Goal: Task Accomplishment & Management: Use online tool/utility

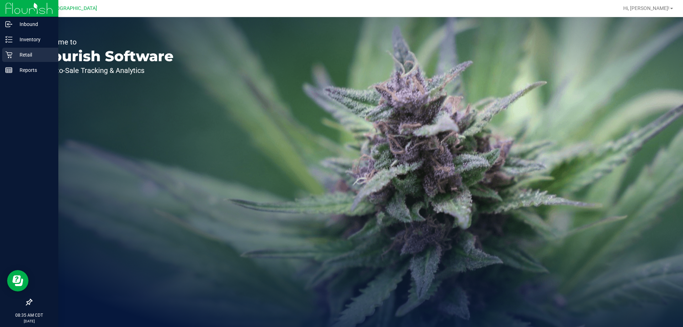
click at [25, 52] on p "Retail" at bounding box center [33, 55] width 43 height 9
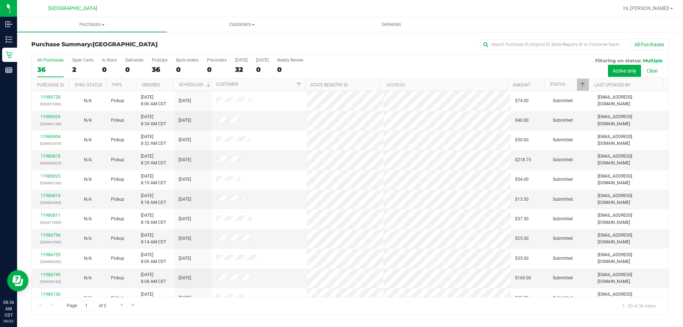
click at [163, 85] on th "Ordered" at bounding box center [154, 85] width 37 height 12
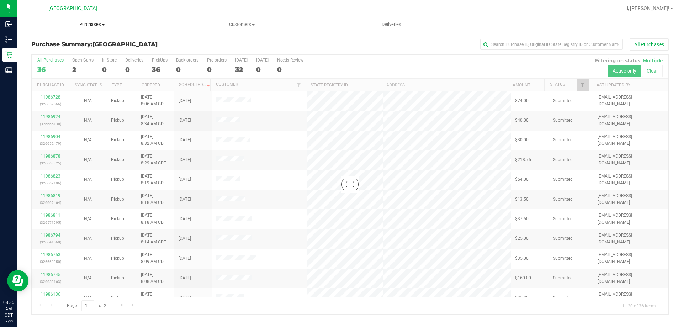
click at [102, 20] on uib-tab-heading "Purchases Summary of purchases Fulfillment All purchases" at bounding box center [92, 24] width 150 height 15
click at [72, 49] on li "Fulfillment" at bounding box center [92, 51] width 150 height 9
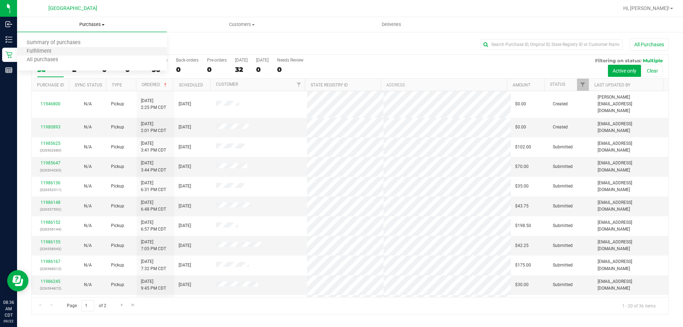
click at [72, 49] on li "Fulfillment" at bounding box center [92, 51] width 150 height 9
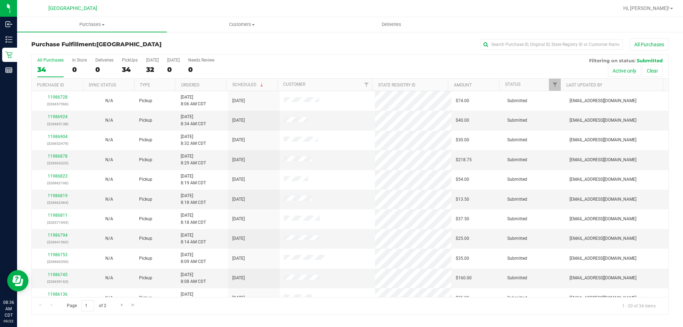
click at [205, 85] on th "Ordered" at bounding box center [200, 85] width 51 height 12
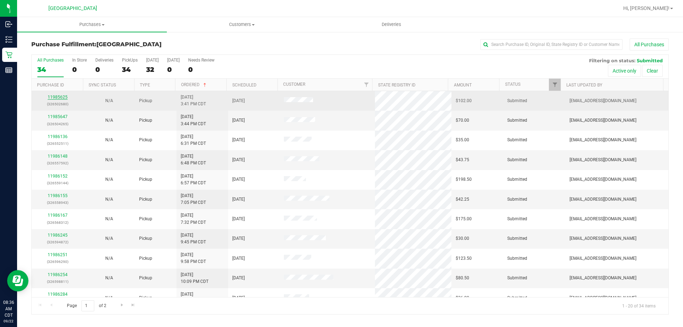
click at [58, 96] on link "11985625" at bounding box center [58, 97] width 20 height 5
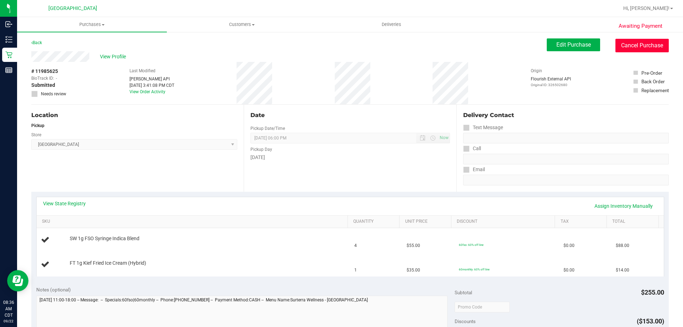
click at [647, 49] on button "Cancel Purchase" at bounding box center [641, 46] width 53 height 14
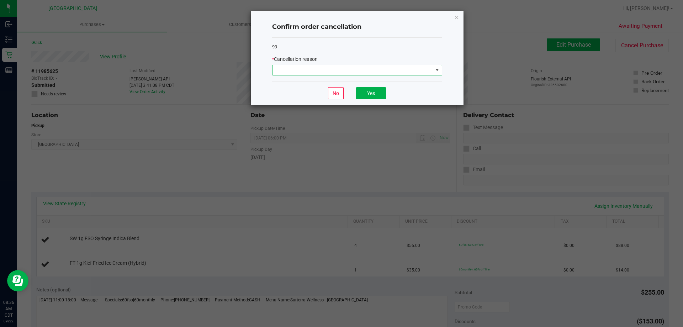
click at [357, 67] on span at bounding box center [353, 70] width 160 height 10
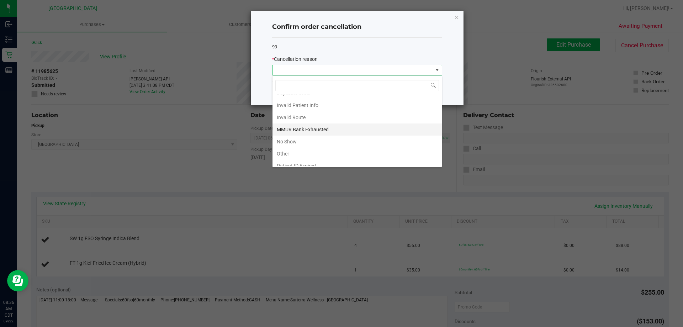
scroll to position [38, 0]
click at [307, 126] on li "No Show" at bounding box center [357, 123] width 169 height 12
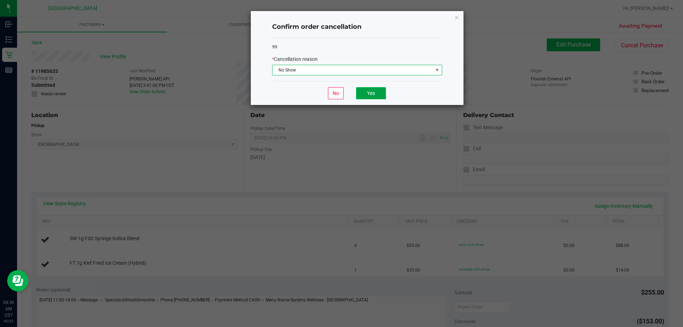
click at [365, 92] on button "Yes" at bounding box center [371, 93] width 30 height 12
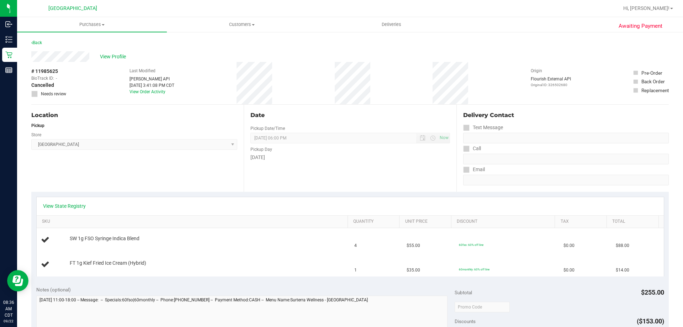
click at [38, 45] on div "Back" at bounding box center [36, 42] width 11 height 9
click at [41, 40] on div "Back" at bounding box center [36, 42] width 11 height 9
click at [42, 42] on link "Back" at bounding box center [36, 42] width 11 height 5
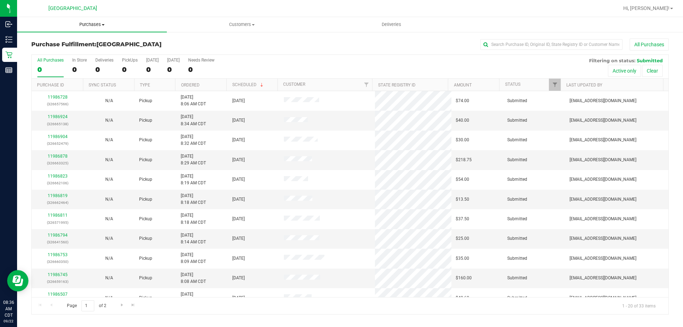
click at [90, 25] on span "Purchases" at bounding box center [92, 24] width 150 height 6
click at [83, 50] on li "Fulfillment" at bounding box center [92, 51] width 150 height 9
click at [206, 86] on th "Ordered" at bounding box center [200, 85] width 51 height 12
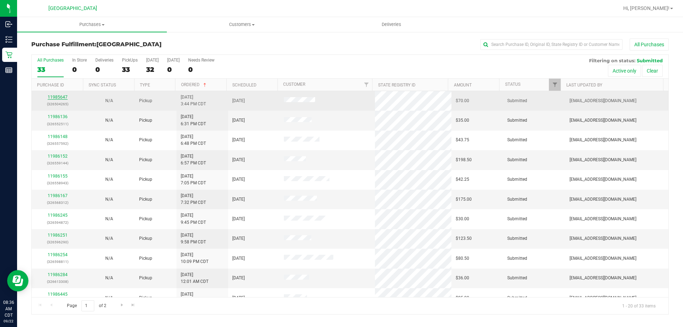
click at [61, 97] on link "11985647" at bounding box center [58, 97] width 20 height 5
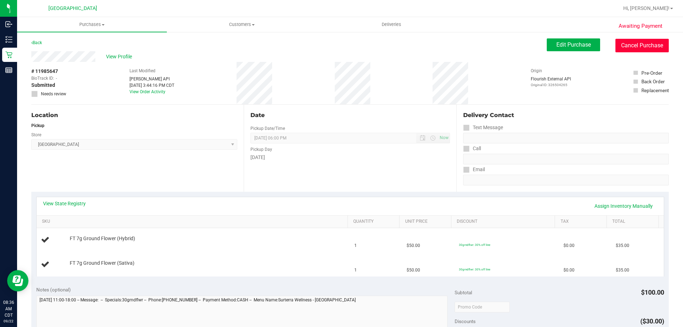
click at [635, 42] on button "Cancel Purchase" at bounding box center [641, 46] width 53 height 14
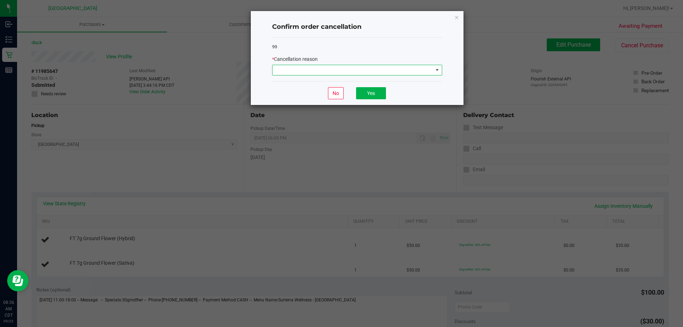
click at [368, 72] on span at bounding box center [353, 70] width 160 height 10
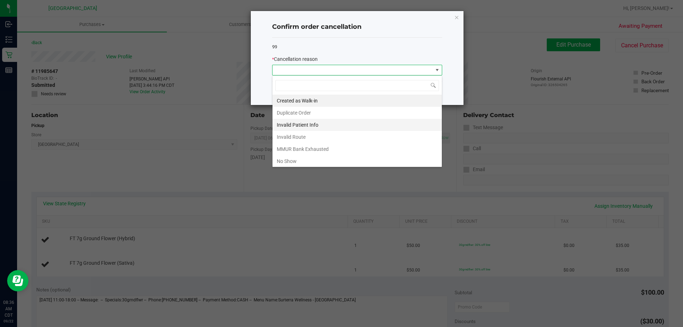
scroll to position [11, 170]
click at [318, 165] on li "No Show" at bounding box center [357, 161] width 169 height 12
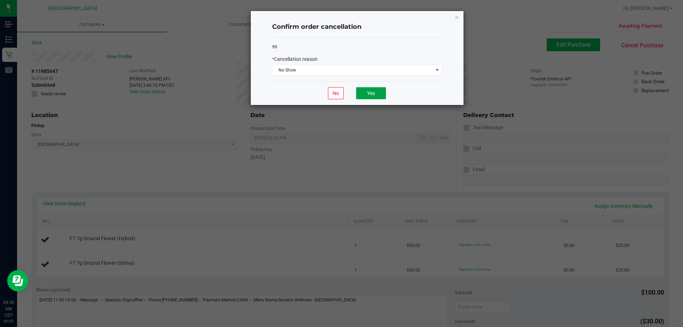
click at [357, 95] on button "Yes" at bounding box center [371, 93] width 30 height 12
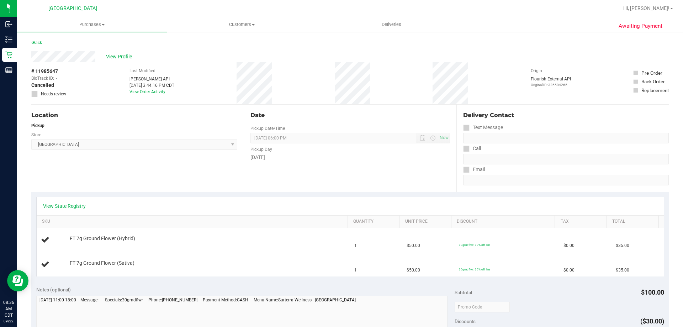
click at [37, 41] on link "Back" at bounding box center [36, 42] width 11 height 5
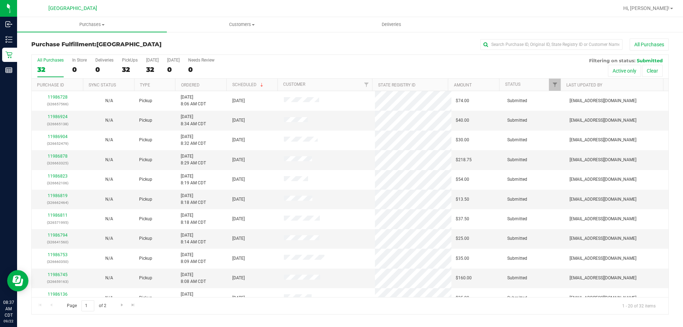
click at [208, 82] on th "Ordered" at bounding box center [200, 85] width 51 height 12
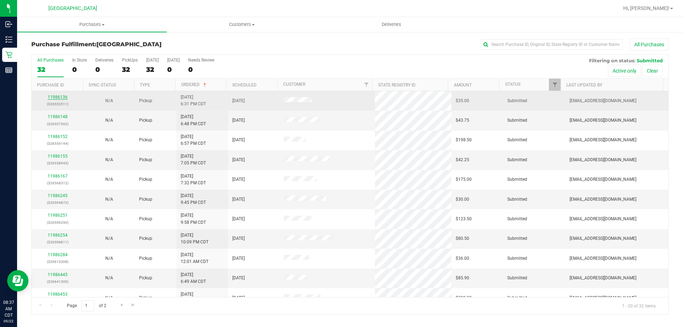
click at [54, 97] on link "11986136" at bounding box center [58, 97] width 20 height 5
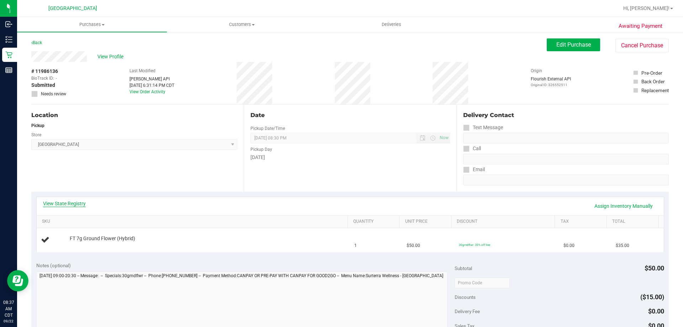
click at [83, 205] on link "View State Registry" at bounding box center [64, 203] width 43 height 7
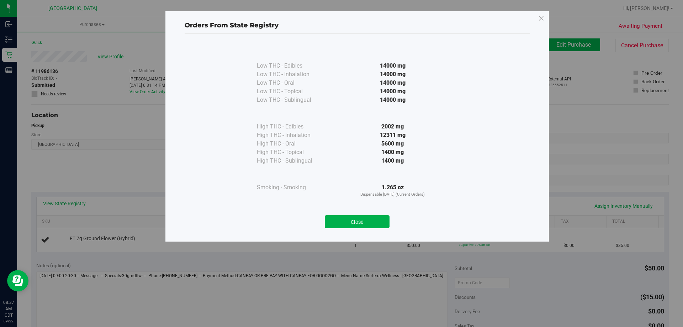
click at [373, 210] on div "Close" at bounding box center [357, 219] width 334 height 29
click at [376, 221] on button "Close" at bounding box center [357, 221] width 65 height 13
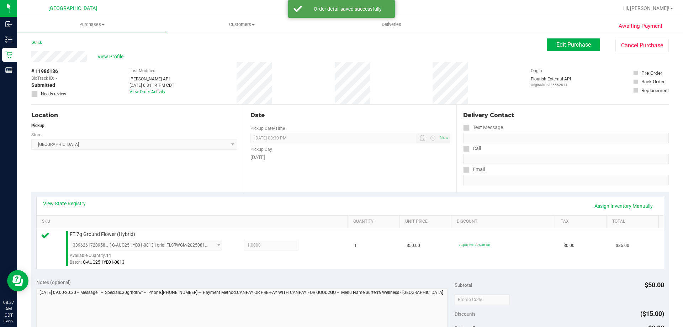
scroll to position [107, 0]
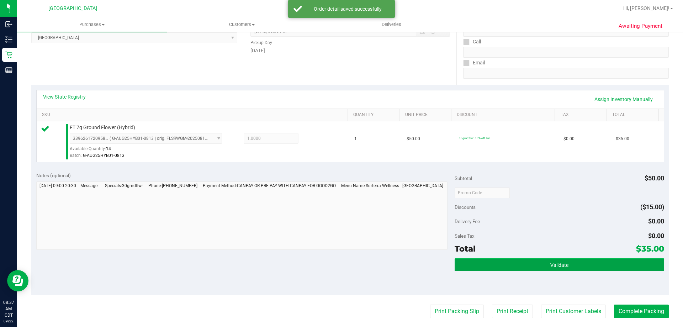
click at [562, 263] on span "Validate" at bounding box center [559, 265] width 18 height 6
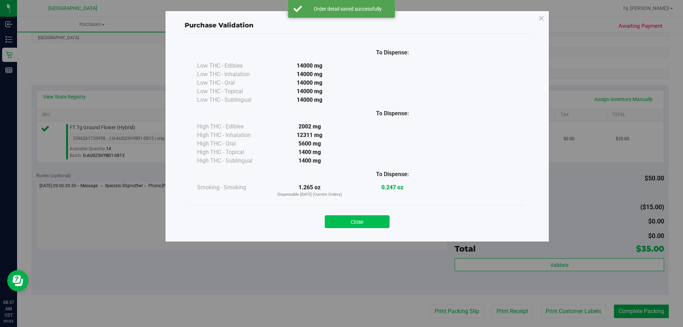
click at [375, 226] on button "Close" at bounding box center [357, 221] width 65 height 13
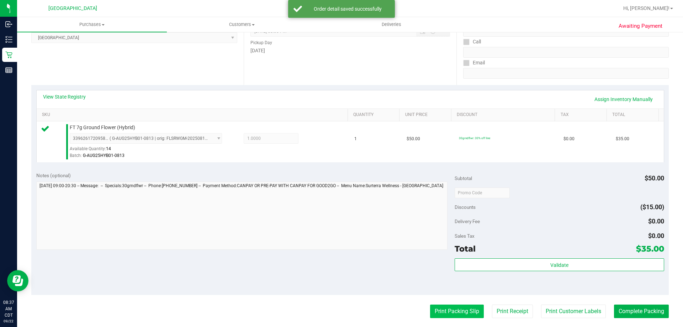
click at [444, 317] on button "Print Packing Slip" at bounding box center [457, 312] width 54 height 14
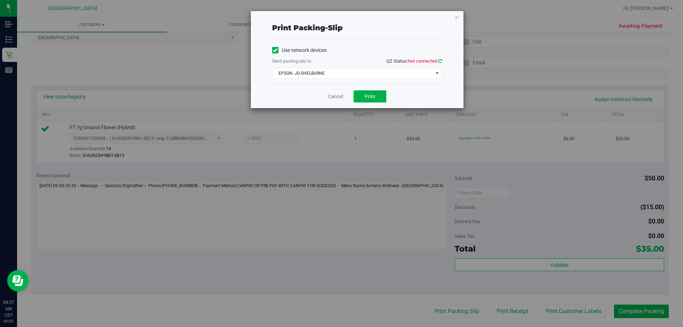
click at [441, 60] on icon at bounding box center [440, 61] width 4 height 5
click at [362, 102] on button "Print" at bounding box center [370, 96] width 33 height 12
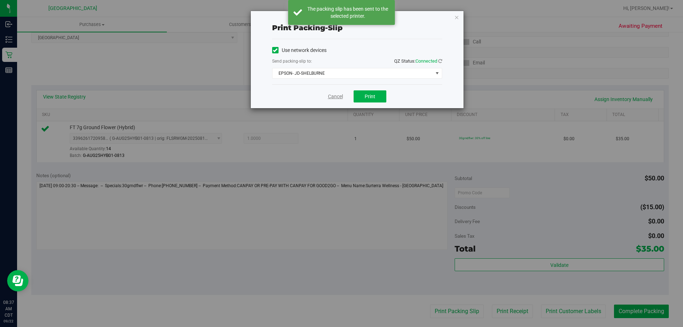
click at [335, 98] on link "Cancel" at bounding box center [335, 96] width 15 height 7
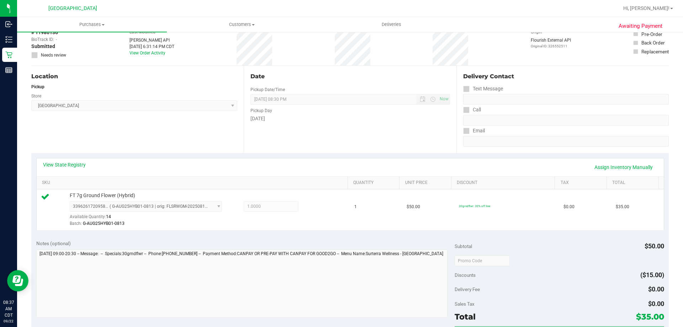
scroll to position [0, 0]
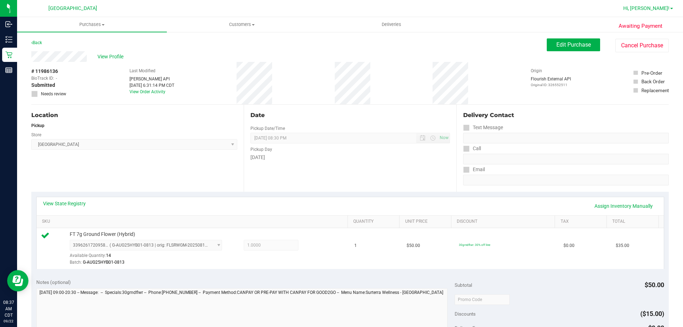
click at [669, 8] on span "Hi, [PERSON_NAME]!" at bounding box center [646, 8] width 46 height 6
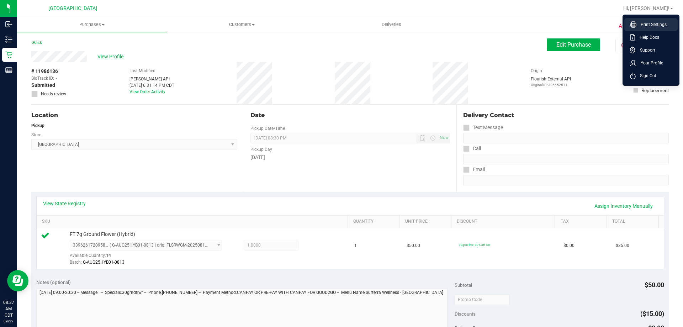
click at [656, 23] on span "Print Settings" at bounding box center [651, 24] width 30 height 7
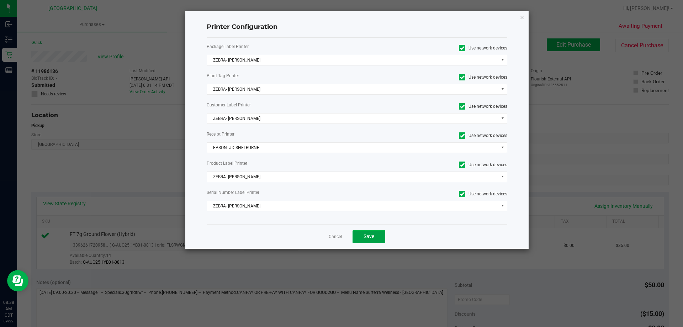
click at [382, 233] on button "Save" at bounding box center [369, 236] width 33 height 13
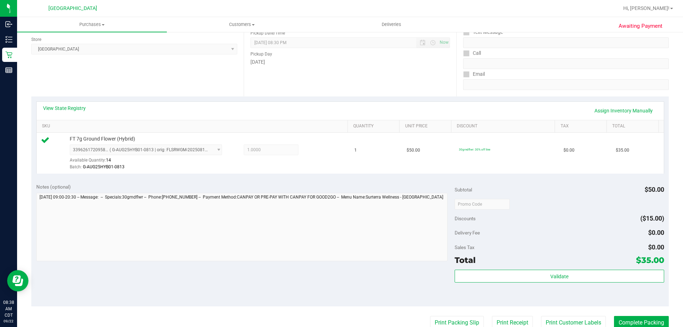
scroll to position [142, 0]
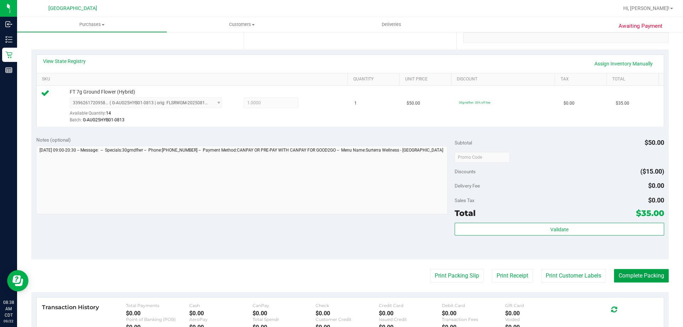
click at [629, 275] on button "Complete Packing" at bounding box center [641, 276] width 55 height 14
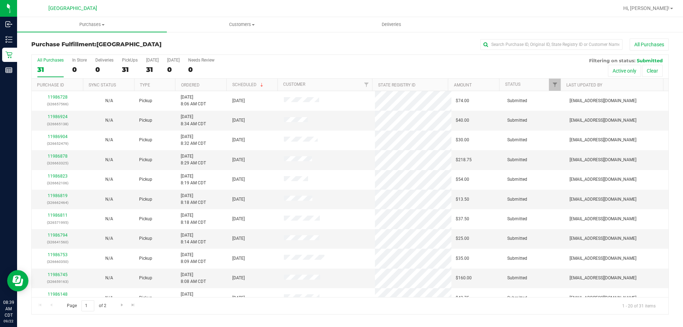
click at [208, 85] on th "Ordered" at bounding box center [200, 85] width 51 height 12
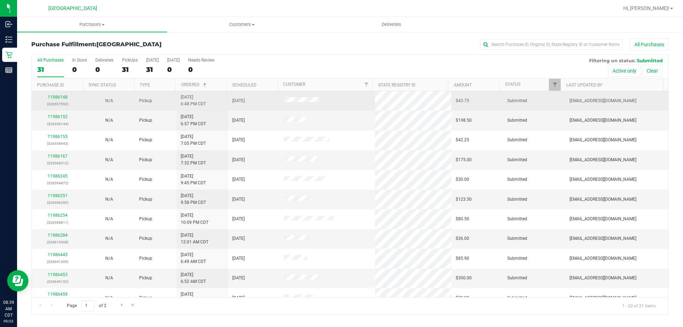
click at [60, 93] on td "11986148 (326557592)" at bounding box center [58, 101] width 52 height 20
click at [65, 96] on link "11986148" at bounding box center [58, 97] width 20 height 5
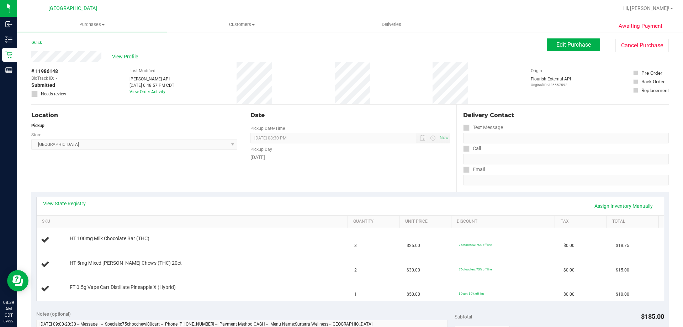
click at [80, 204] on link "View State Registry" at bounding box center [64, 203] width 43 height 7
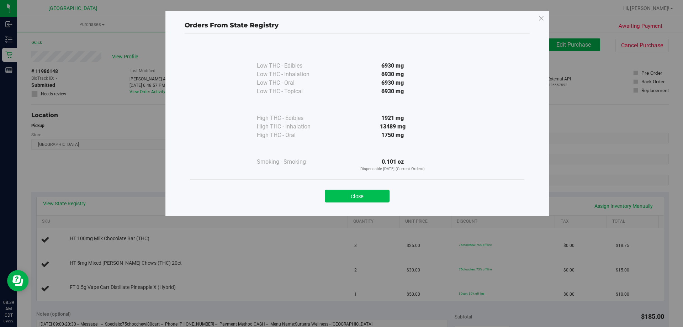
click at [360, 193] on button "Close" at bounding box center [357, 196] width 65 height 13
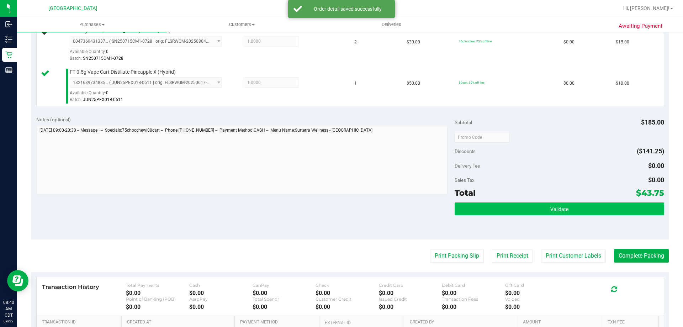
scroll to position [249, 0]
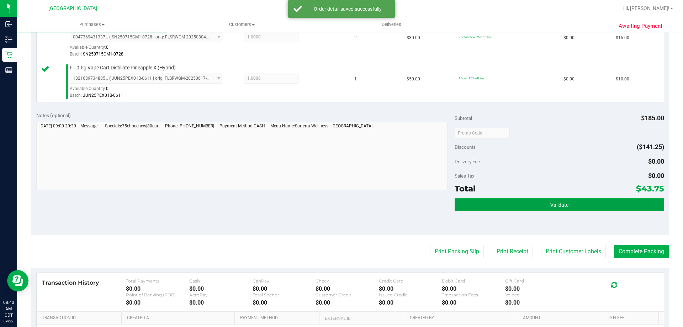
click at [575, 208] on button "Validate" at bounding box center [559, 204] width 209 height 13
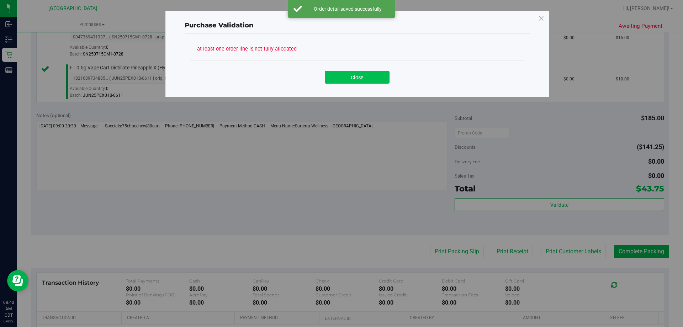
click at [371, 72] on button "Close" at bounding box center [357, 77] width 65 height 13
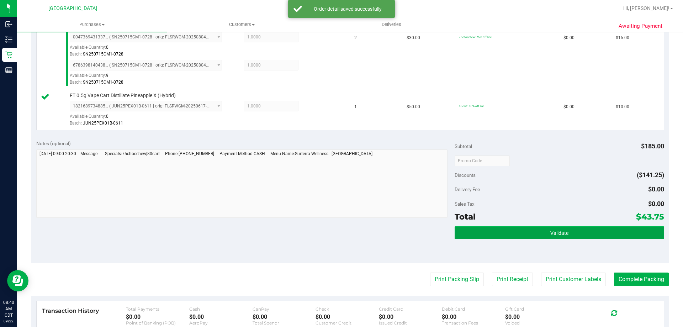
click at [491, 234] on button "Validate" at bounding box center [559, 232] width 209 height 13
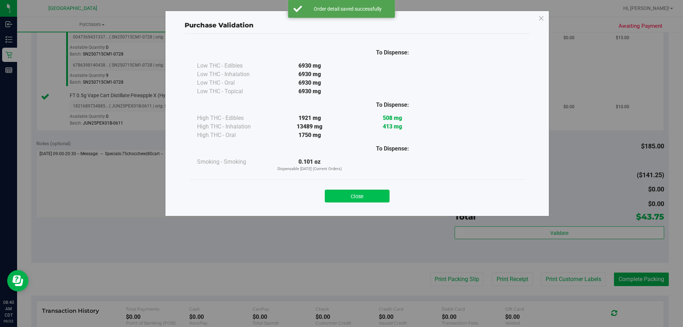
click at [363, 194] on button "Close" at bounding box center [357, 196] width 65 height 13
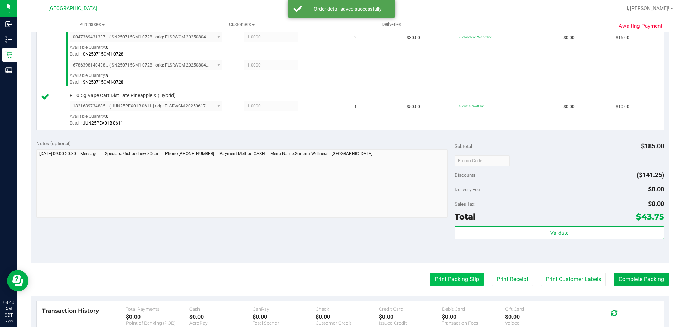
click at [462, 275] on button "Print Packing Slip" at bounding box center [457, 280] width 54 height 14
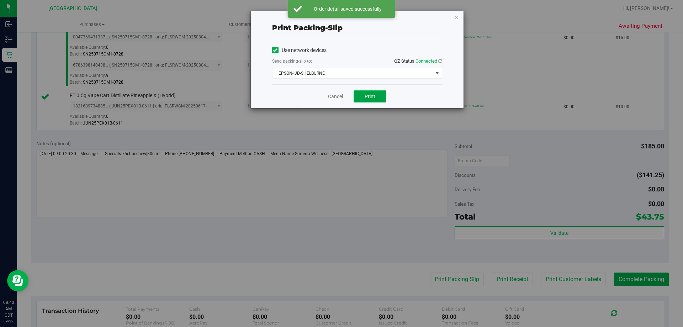
click at [360, 96] on button "Print" at bounding box center [370, 96] width 33 height 12
click at [333, 94] on link "Cancel" at bounding box center [335, 96] width 15 height 7
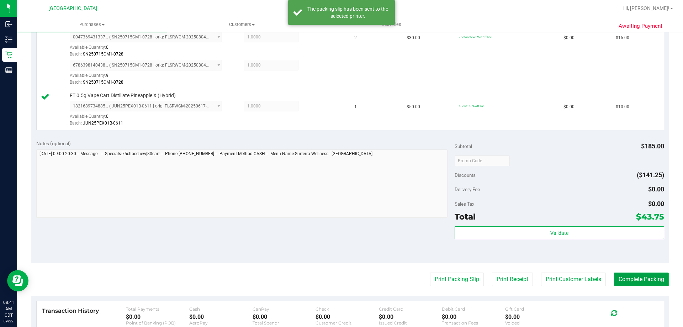
click at [647, 282] on button "Complete Packing" at bounding box center [641, 280] width 55 height 14
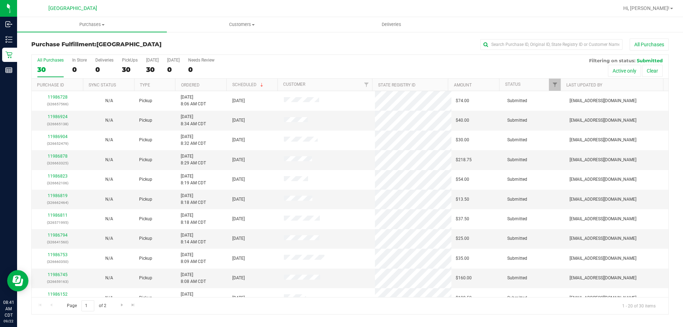
click at [208, 83] on th "Ordered" at bounding box center [200, 85] width 51 height 12
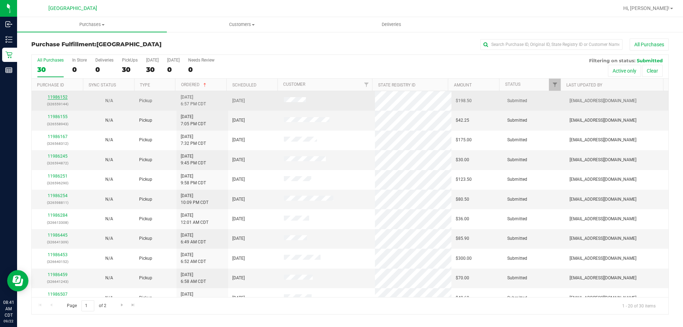
click at [57, 99] on link "11986152" at bounding box center [58, 97] width 20 height 5
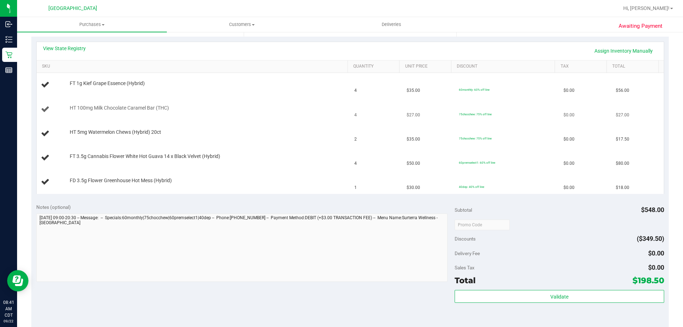
scroll to position [142, 0]
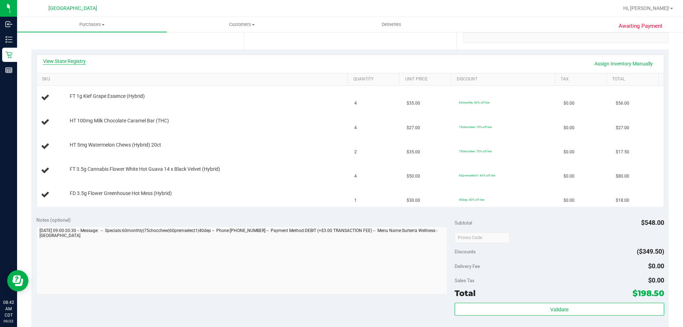
click at [59, 62] on link "View State Registry" at bounding box center [64, 61] width 43 height 7
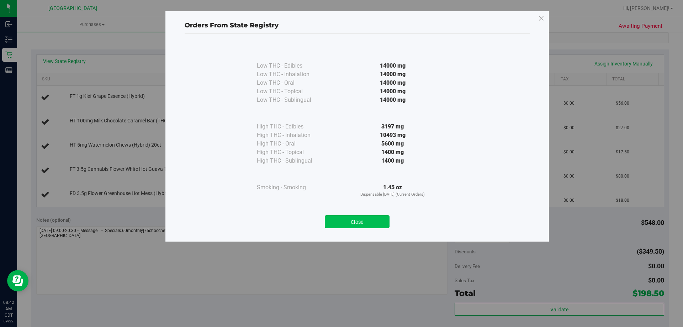
click at [352, 224] on button "Close" at bounding box center [357, 221] width 65 height 13
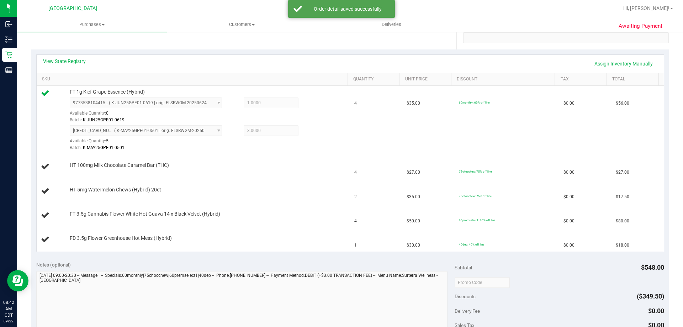
click at [76, 57] on div "View State Registry Assign Inventory Manually" at bounding box center [350, 64] width 627 height 18
click at [79, 57] on div "View State Registry Assign Inventory Manually" at bounding box center [350, 64] width 627 height 18
click at [65, 60] on link "View State Registry" at bounding box center [64, 61] width 43 height 7
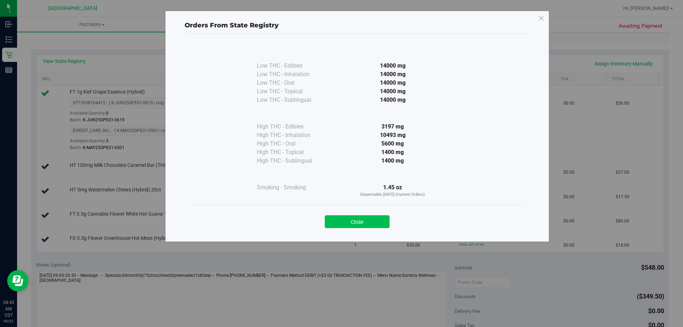
click at [347, 223] on button "Close" at bounding box center [357, 221] width 65 height 13
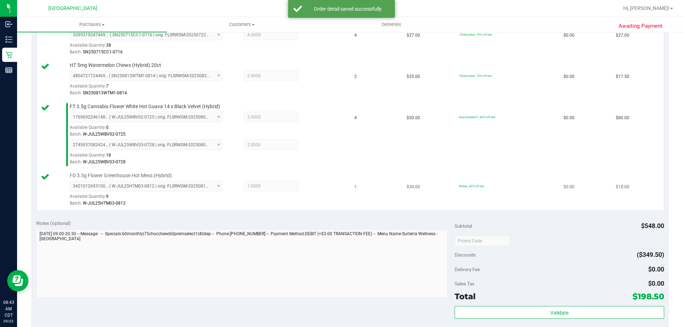
scroll to position [285, 0]
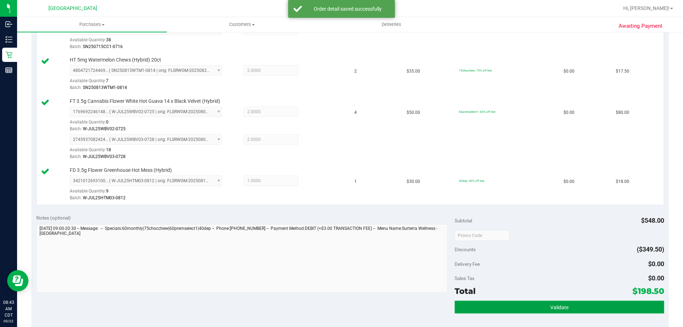
click at [539, 303] on button "Validate" at bounding box center [559, 307] width 209 height 13
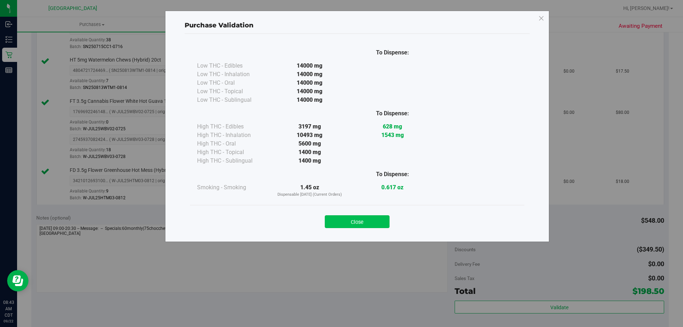
click at [379, 222] on button "Close" at bounding box center [357, 221] width 65 height 13
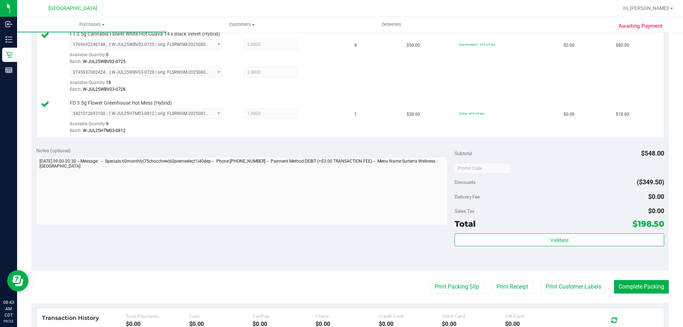
scroll to position [427, 0]
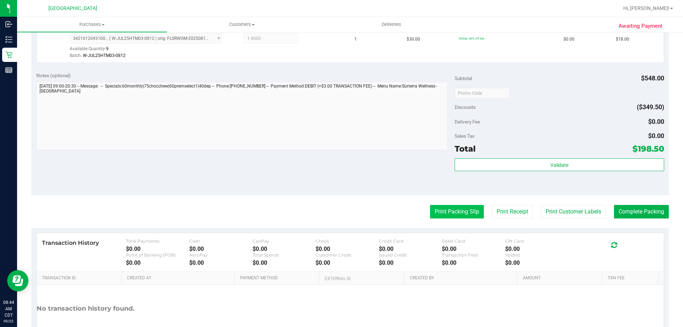
click at [453, 214] on button "Print Packing Slip" at bounding box center [457, 212] width 54 height 14
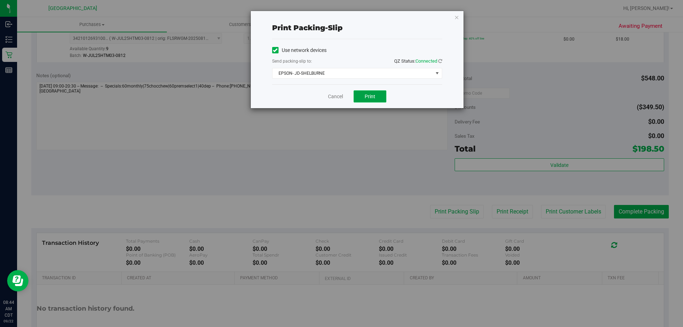
click at [372, 100] on button "Print" at bounding box center [370, 96] width 33 height 12
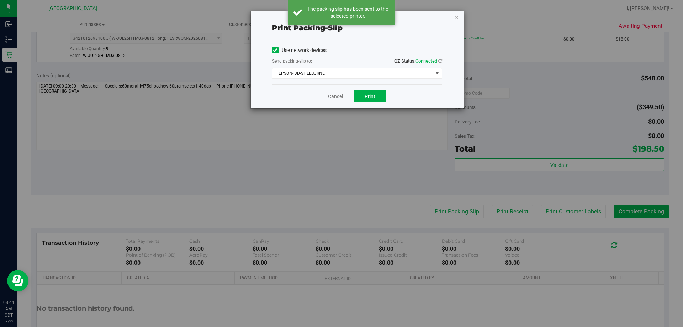
click at [339, 95] on link "Cancel" at bounding box center [335, 96] width 15 height 7
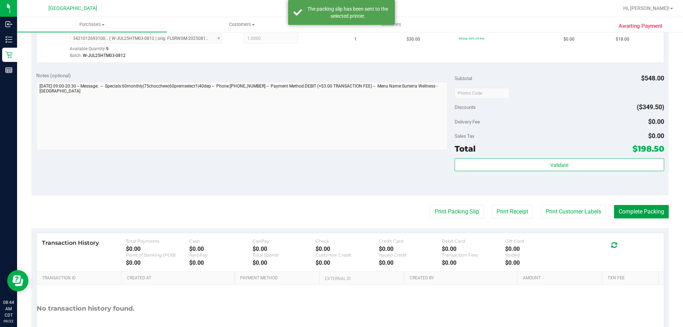
click at [630, 206] on button "Complete Packing" at bounding box center [641, 212] width 55 height 14
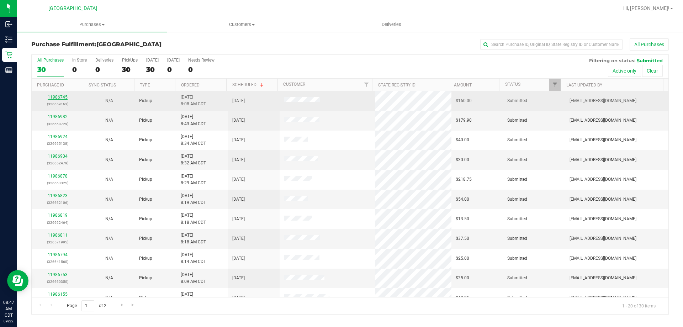
click at [62, 97] on link "11986745" at bounding box center [58, 97] width 20 height 5
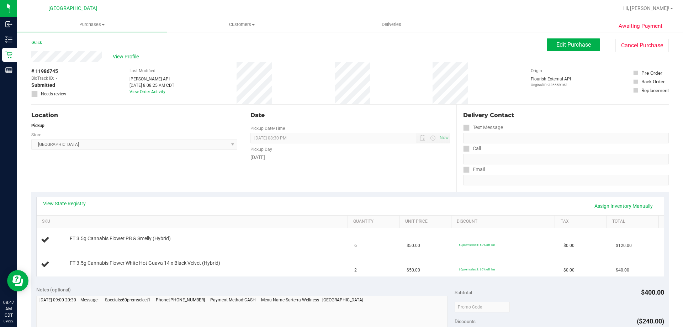
click at [65, 201] on link "View State Registry" at bounding box center [64, 203] width 43 height 7
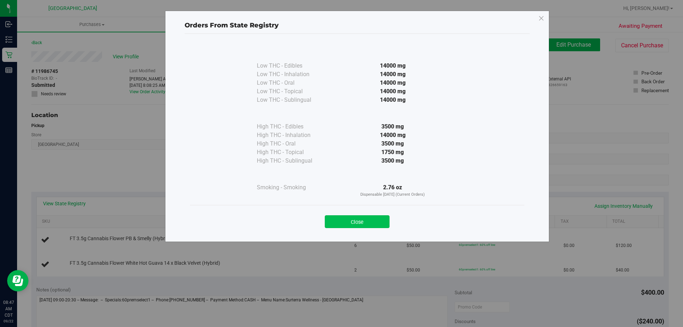
click at [381, 220] on button "Close" at bounding box center [357, 221] width 65 height 13
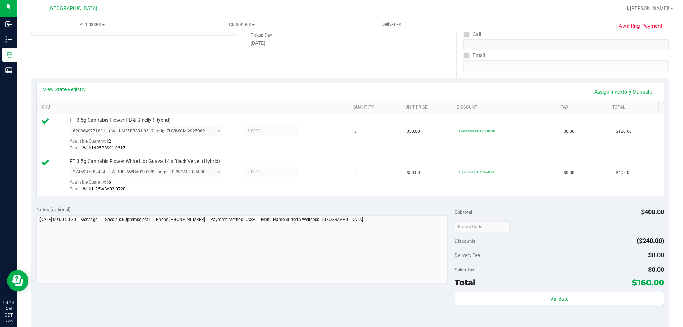
scroll to position [142, 0]
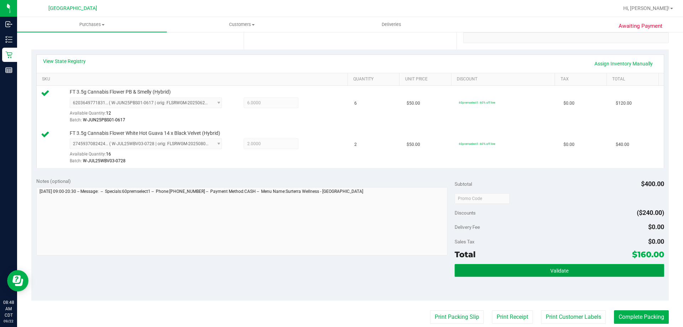
click at [536, 269] on button "Validate" at bounding box center [559, 270] width 209 height 13
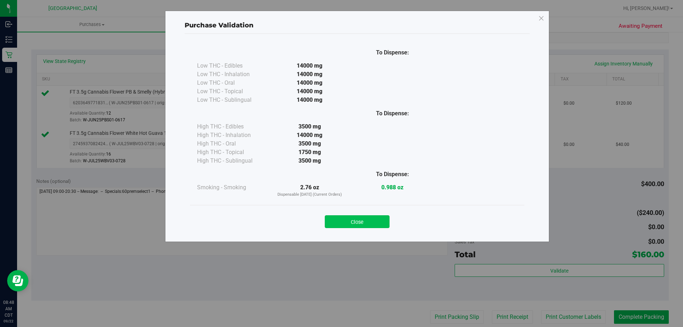
click at [373, 221] on button "Close" at bounding box center [357, 221] width 65 height 13
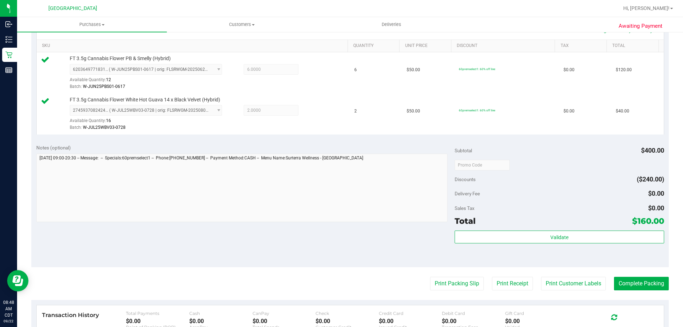
scroll to position [213, 0]
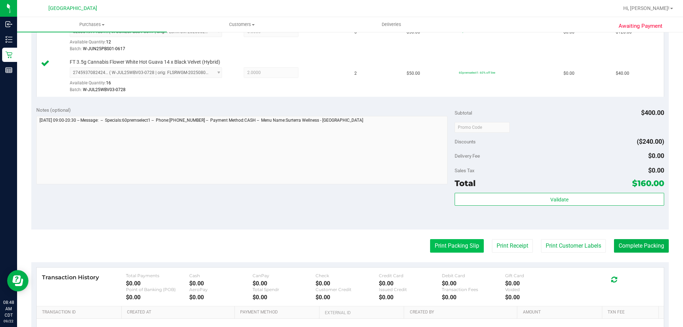
click at [448, 242] on button "Print Packing Slip" at bounding box center [457, 246] width 54 height 14
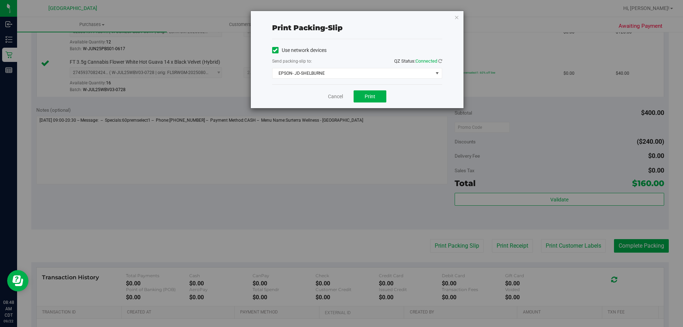
click at [372, 106] on div "Cancel Print" at bounding box center [357, 96] width 170 height 24
click at [372, 100] on button "Print" at bounding box center [370, 96] width 33 height 12
click at [332, 95] on link "Cancel" at bounding box center [335, 96] width 15 height 7
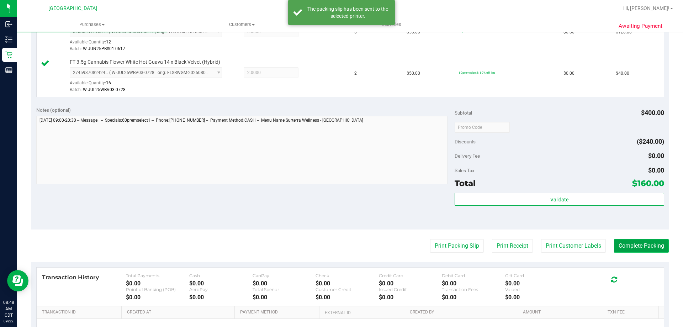
click at [659, 249] on button "Complete Packing" at bounding box center [641, 246] width 55 height 14
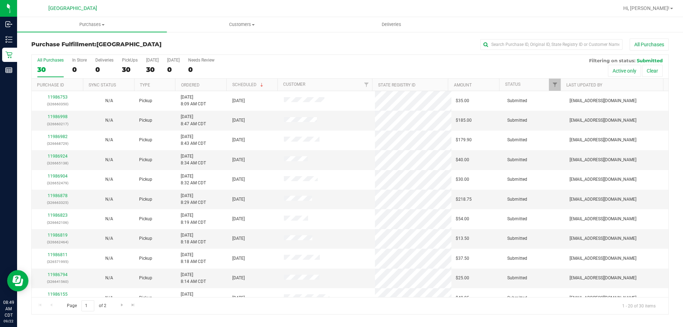
click at [201, 84] on th "Ordered" at bounding box center [200, 85] width 51 height 12
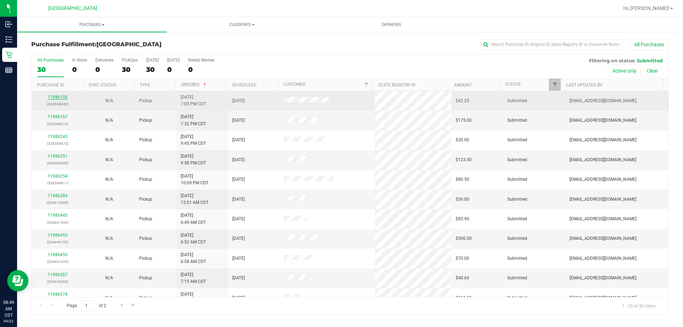
click at [57, 95] on link "11986155" at bounding box center [58, 97] width 20 height 5
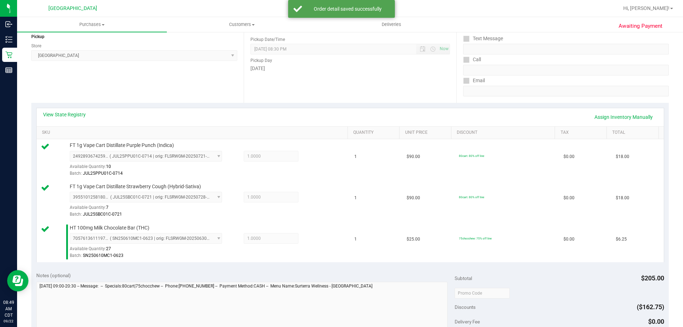
scroll to position [178, 0]
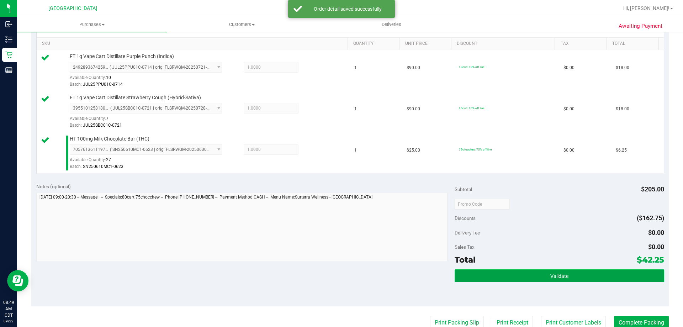
click at [524, 270] on button "Validate" at bounding box center [559, 275] width 209 height 13
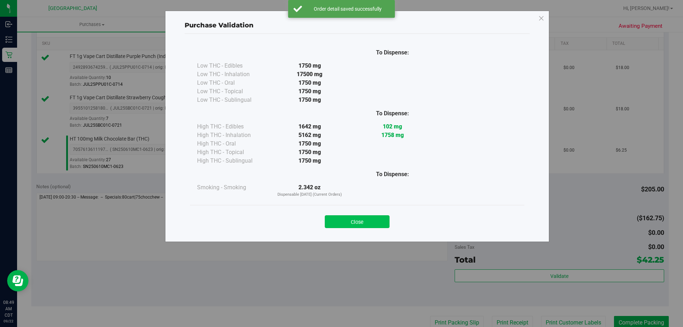
click at [370, 222] on button "Close" at bounding box center [357, 221] width 65 height 13
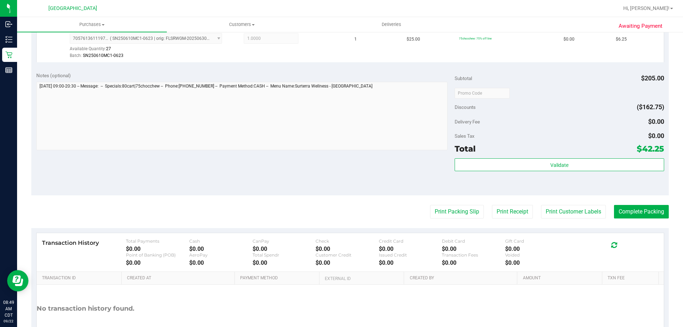
scroll to position [337, 0]
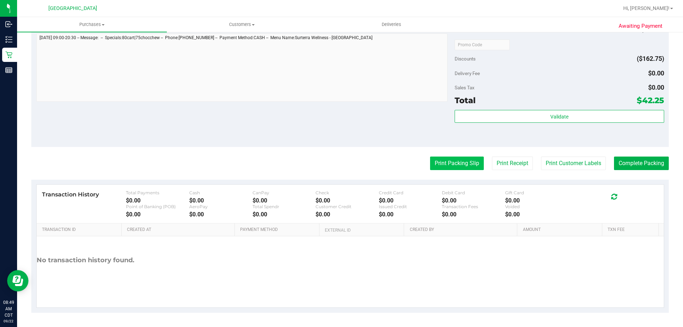
click at [457, 166] on button "Print Packing Slip" at bounding box center [457, 164] width 54 height 14
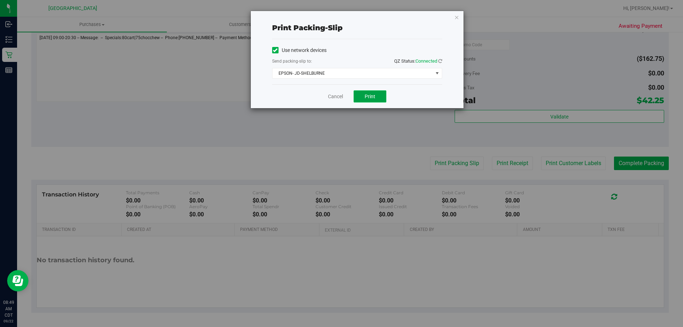
click at [378, 95] on button "Print" at bounding box center [370, 96] width 33 height 12
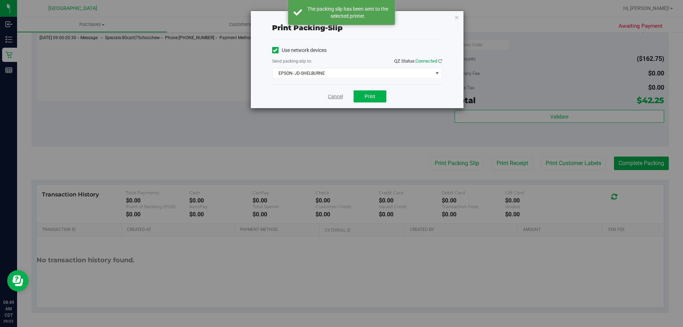
click at [331, 96] on link "Cancel" at bounding box center [335, 96] width 15 height 7
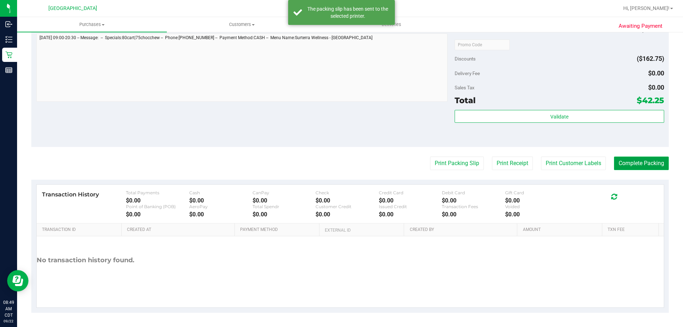
click at [653, 164] on button "Complete Packing" at bounding box center [641, 164] width 55 height 14
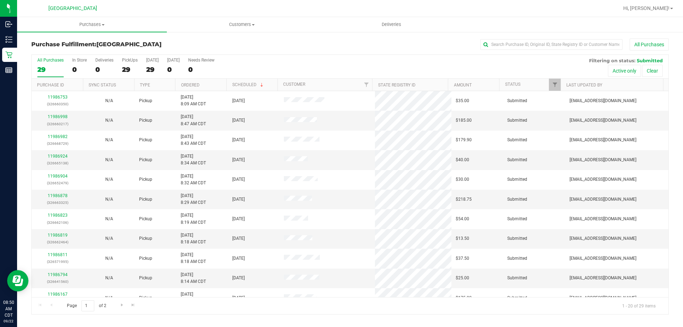
click at [211, 83] on th "Ordered" at bounding box center [200, 85] width 51 height 12
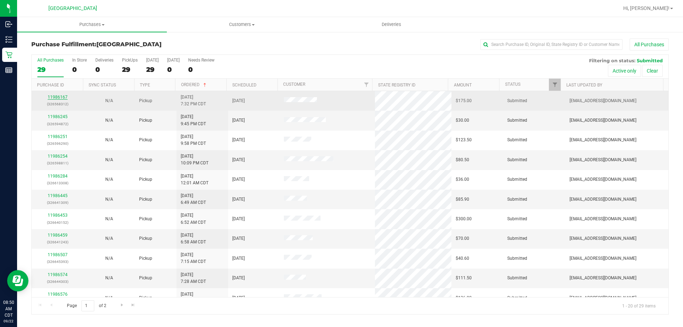
click at [64, 95] on link "11986167" at bounding box center [58, 97] width 20 height 5
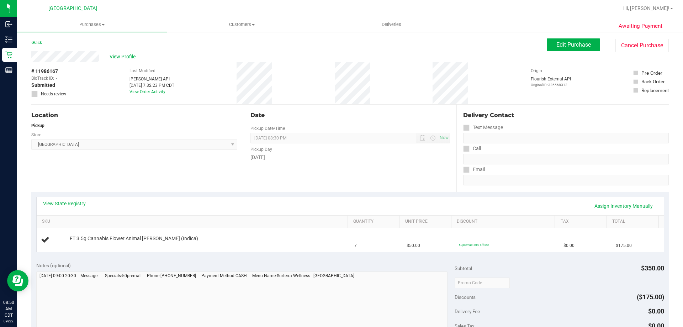
click at [60, 204] on link "View State Registry" at bounding box center [64, 203] width 43 height 7
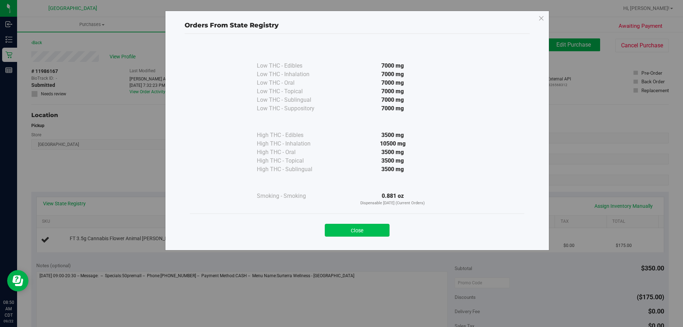
click at [368, 226] on button "Close" at bounding box center [357, 230] width 65 height 13
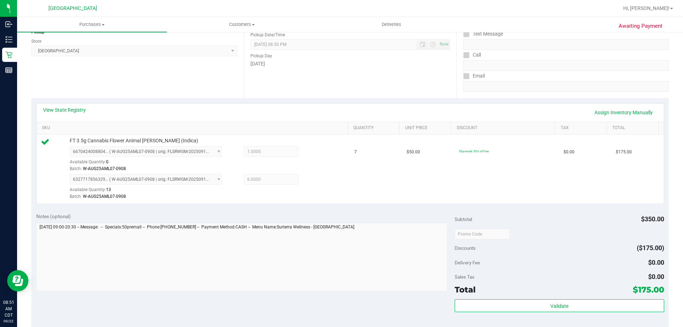
scroll to position [142, 0]
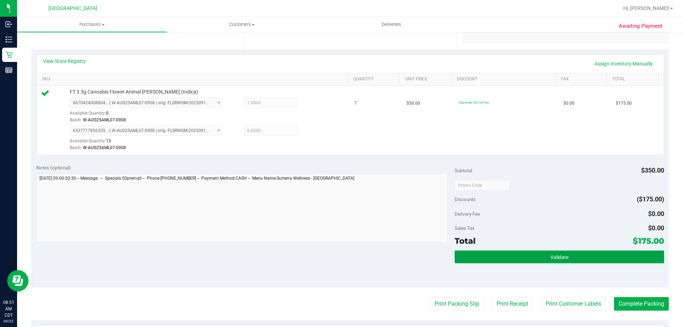
click at [539, 254] on button "Validate" at bounding box center [559, 256] width 209 height 13
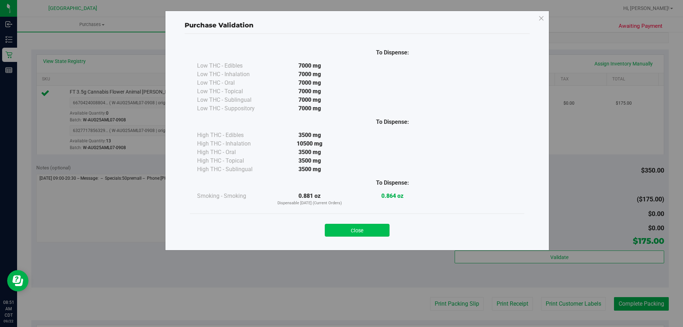
click at [355, 232] on button "Close" at bounding box center [357, 230] width 65 height 13
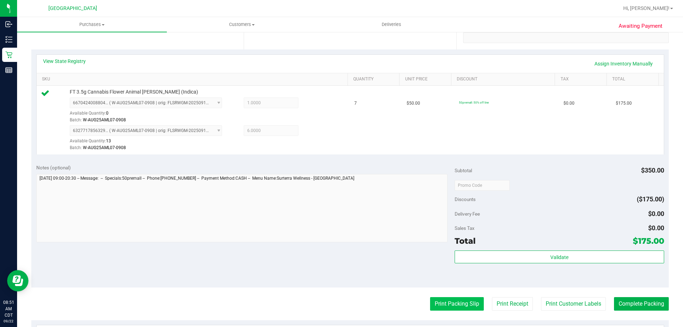
click at [449, 310] on button "Print Packing Slip" at bounding box center [457, 304] width 54 height 14
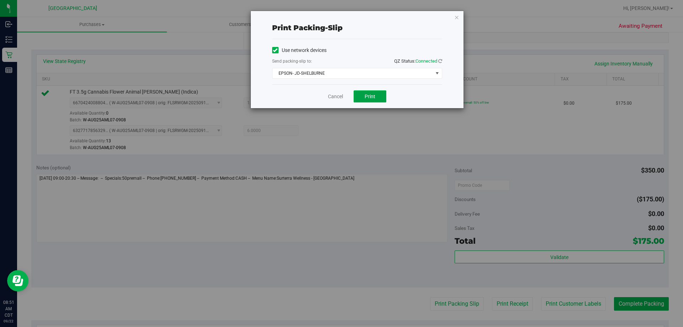
click at [361, 98] on button "Print" at bounding box center [370, 96] width 33 height 12
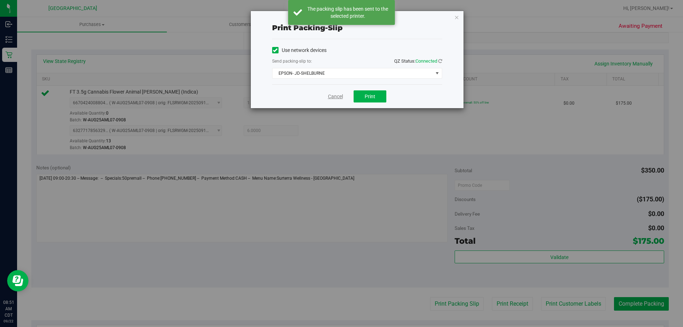
click at [332, 98] on link "Cancel" at bounding box center [335, 96] width 15 height 7
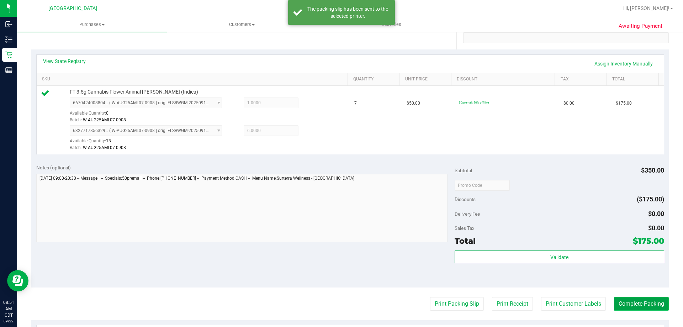
click at [649, 298] on button "Complete Packing" at bounding box center [641, 304] width 55 height 14
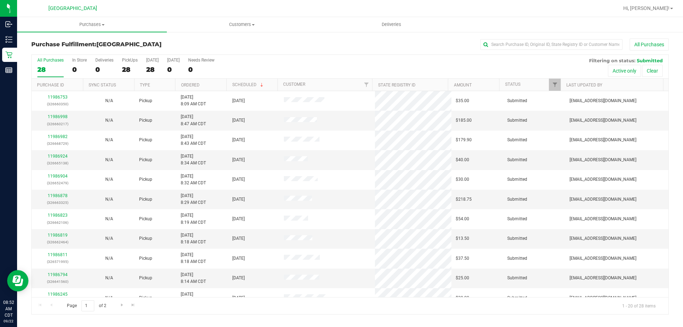
click at [211, 83] on th "Ordered" at bounding box center [200, 85] width 51 height 12
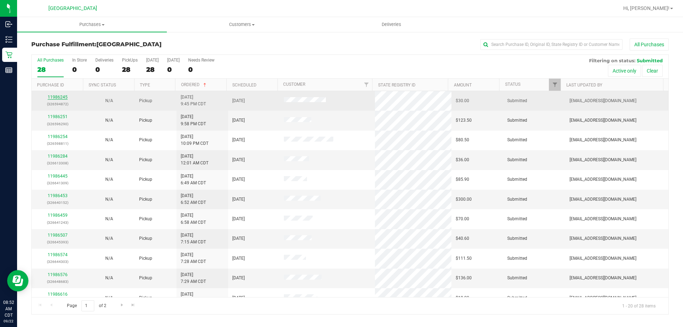
click at [56, 98] on link "11986245" at bounding box center [58, 97] width 20 height 5
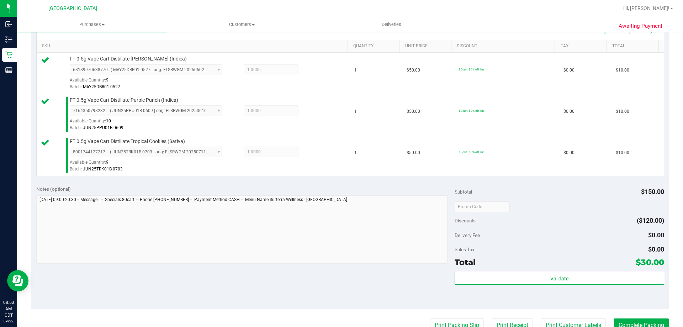
scroll to position [178, 0]
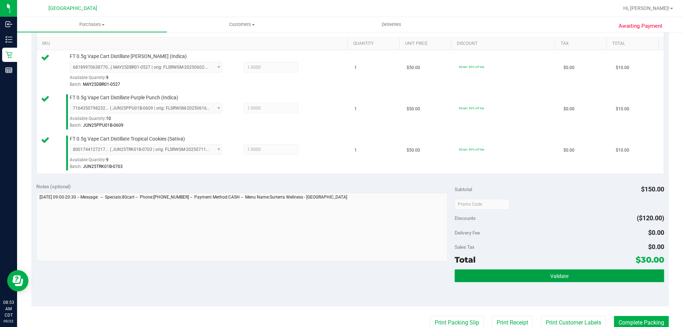
click at [473, 270] on button "Validate" at bounding box center [559, 275] width 209 height 13
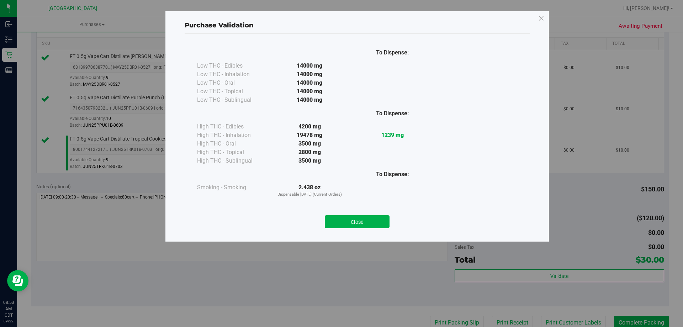
click at [365, 212] on div "Close" at bounding box center [357, 220] width 324 height 18
click at [371, 223] on button "Close" at bounding box center [357, 221] width 65 height 13
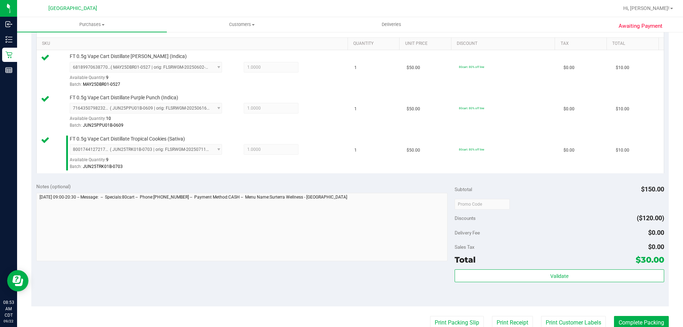
scroll to position [337, 0]
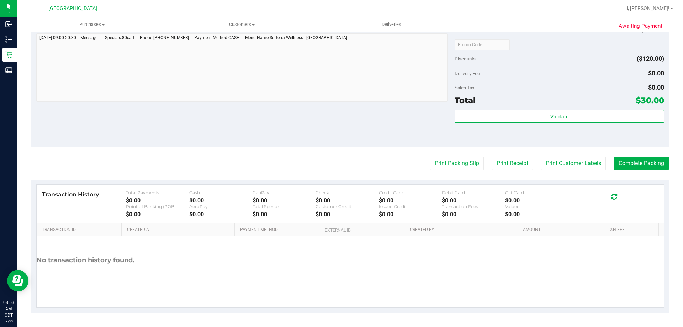
click at [448, 154] on purchase-details "Back Edit Purchase Cancel Purchase View Profile # 11986245 BioTrack ID: - Submi…" at bounding box center [350, 7] width 638 height 612
click at [454, 161] on button "Print Packing Slip" at bounding box center [457, 164] width 54 height 14
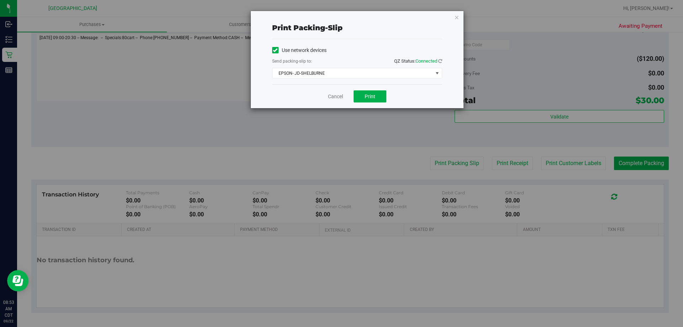
click at [376, 90] on div "Cancel Print" at bounding box center [357, 96] width 170 height 24
click at [374, 100] on button "Print" at bounding box center [370, 96] width 33 height 12
click at [339, 95] on link "Cancel" at bounding box center [335, 96] width 15 height 7
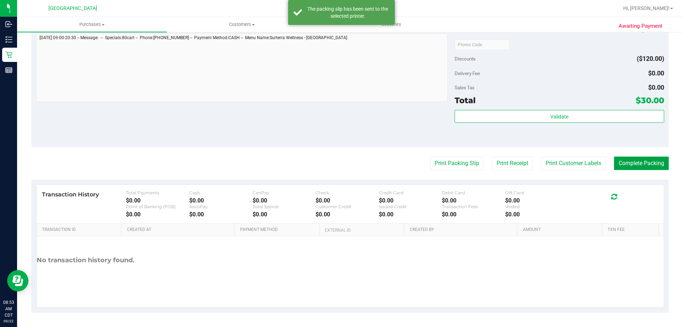
click at [618, 164] on button "Complete Packing" at bounding box center [641, 164] width 55 height 14
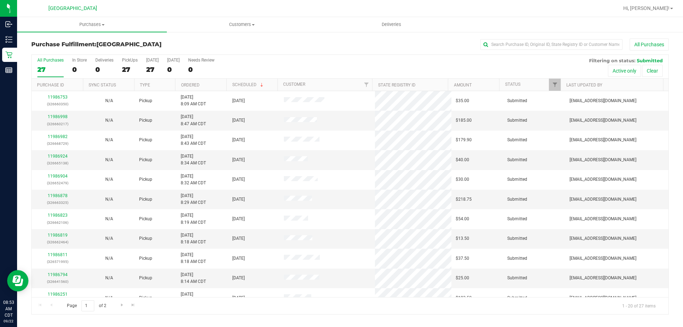
click at [208, 86] on th "Ordered" at bounding box center [200, 85] width 51 height 12
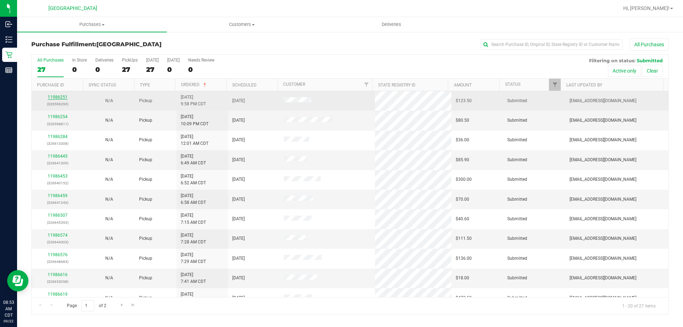
click at [52, 96] on link "11986251" at bounding box center [58, 97] width 20 height 5
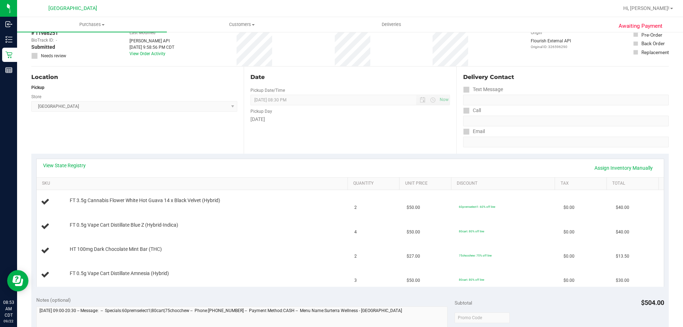
scroll to position [107, 0]
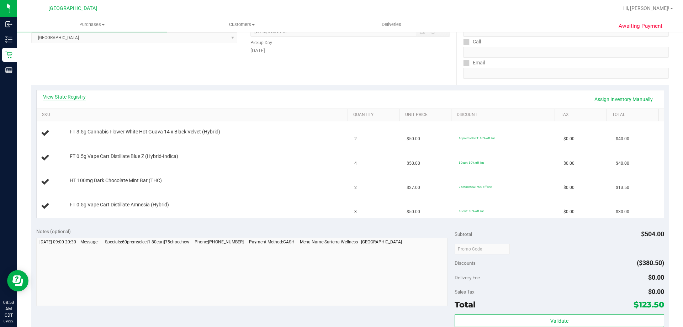
click at [75, 95] on link "View State Registry" at bounding box center [64, 96] width 43 height 7
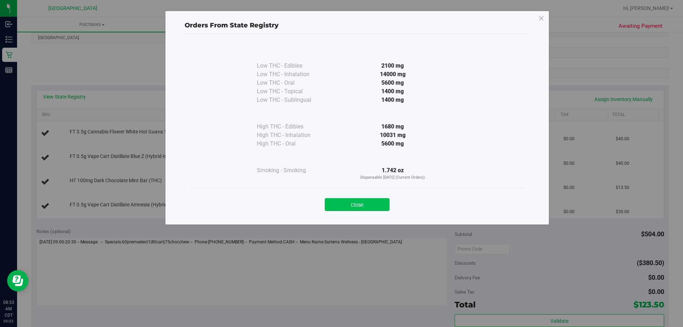
click at [378, 201] on button "Close" at bounding box center [357, 204] width 65 height 13
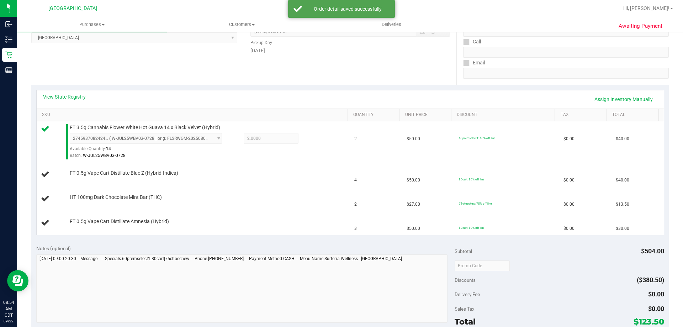
scroll to position [71, 0]
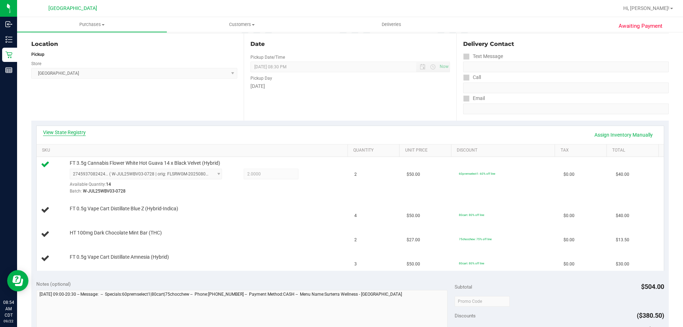
click at [76, 133] on link "View State Registry" at bounding box center [64, 132] width 43 height 7
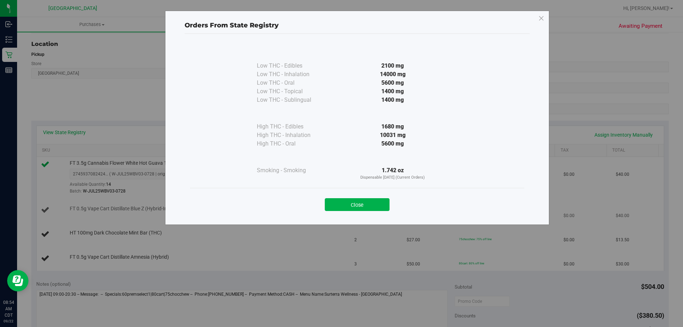
click at [369, 207] on button "Close" at bounding box center [357, 204] width 65 height 13
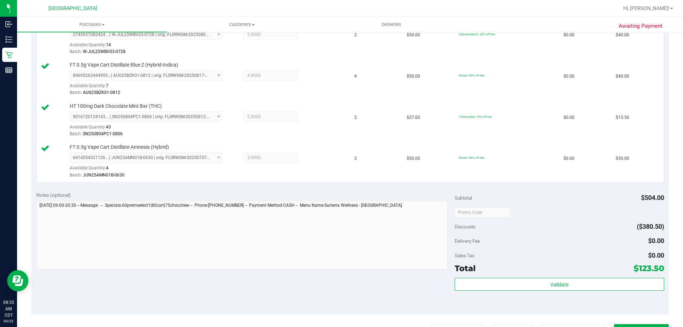
scroll to position [213, 0]
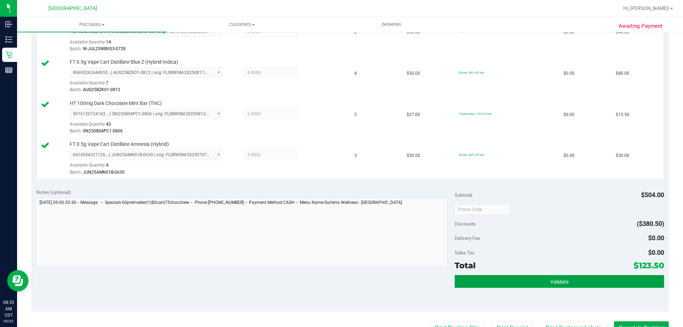
click at [540, 285] on button "Validate" at bounding box center [559, 281] width 209 height 13
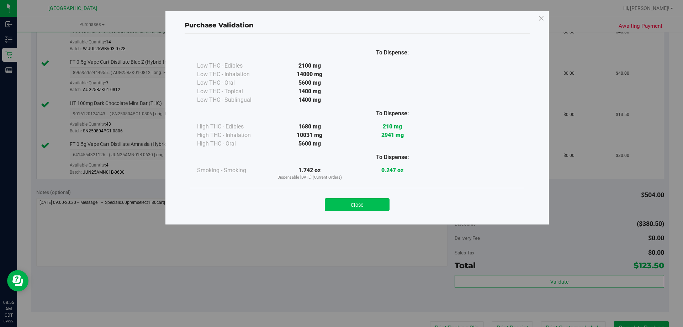
click at [359, 205] on button "Close" at bounding box center [357, 204] width 65 height 13
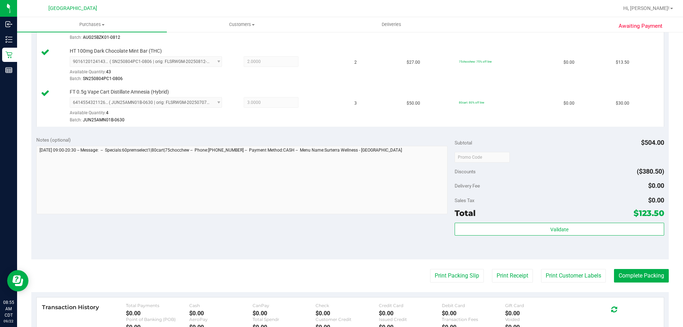
scroll to position [320, 0]
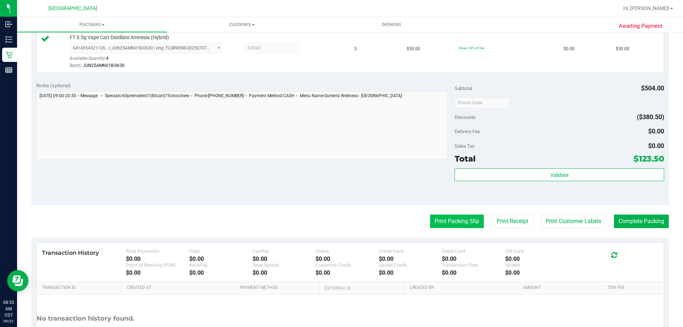
click at [466, 223] on button "Print Packing Slip" at bounding box center [457, 222] width 54 height 14
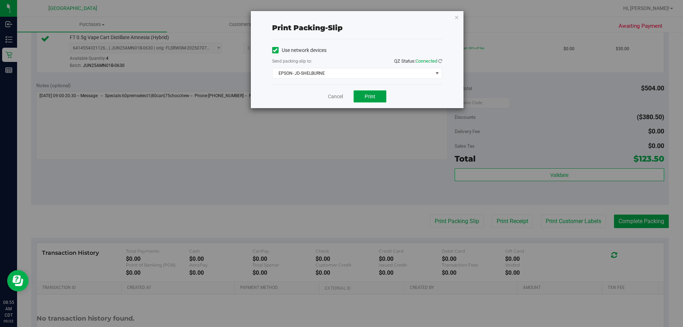
click at [379, 99] on button "Print" at bounding box center [370, 96] width 33 height 12
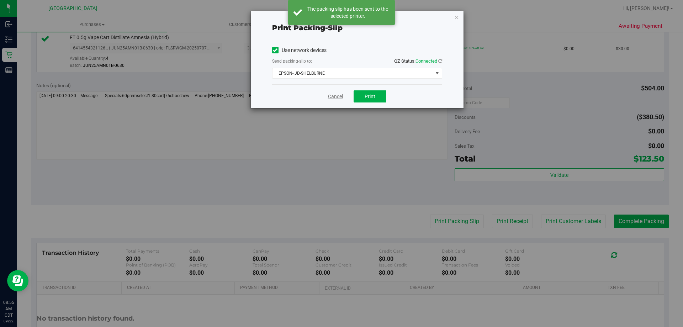
click at [333, 95] on link "Cancel" at bounding box center [335, 96] width 15 height 7
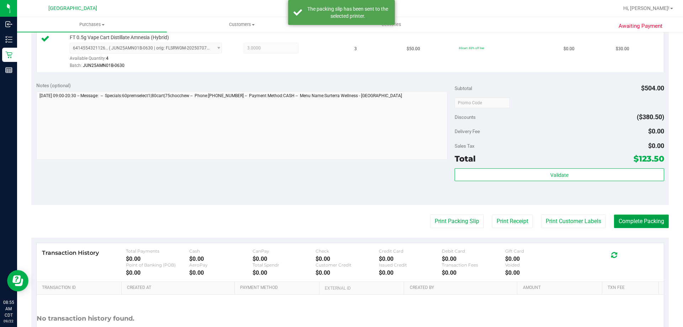
click at [646, 224] on button "Complete Packing" at bounding box center [641, 222] width 55 height 14
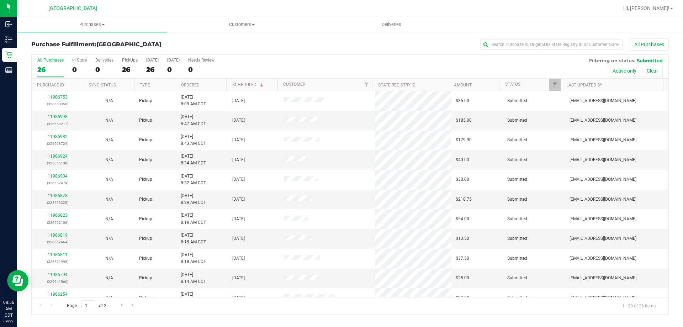
click at [202, 84] on th "Ordered" at bounding box center [200, 85] width 51 height 12
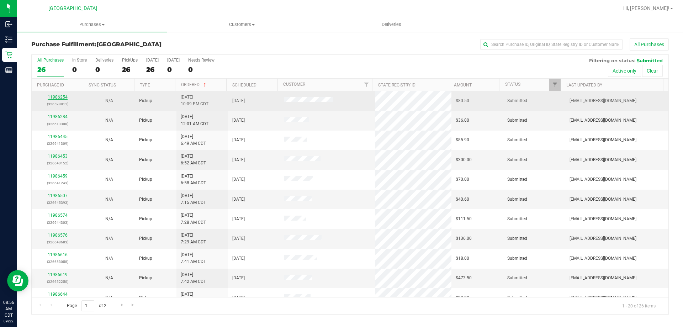
click at [58, 97] on link "11986254" at bounding box center [58, 97] width 20 height 5
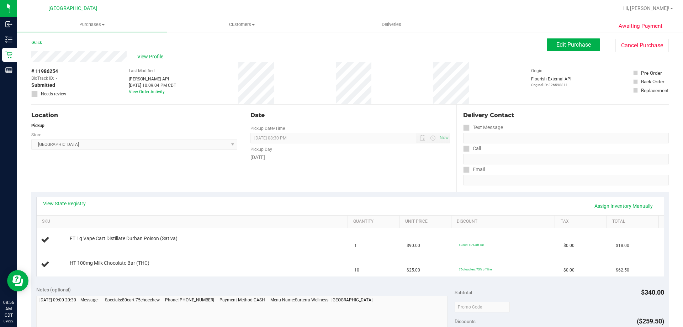
click at [79, 201] on link "View State Registry" at bounding box center [64, 203] width 43 height 7
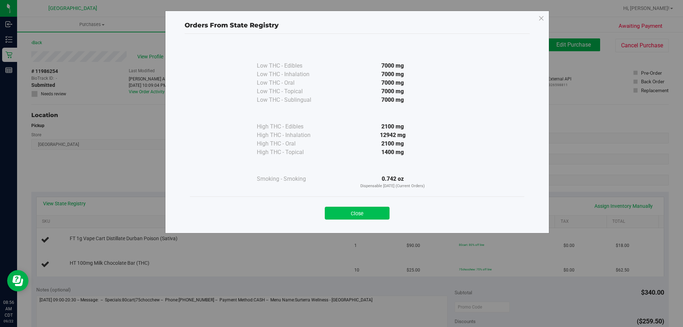
click at [358, 217] on button "Close" at bounding box center [357, 213] width 65 height 13
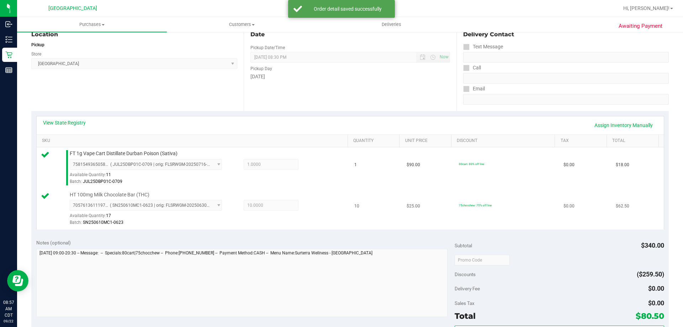
scroll to position [178, 0]
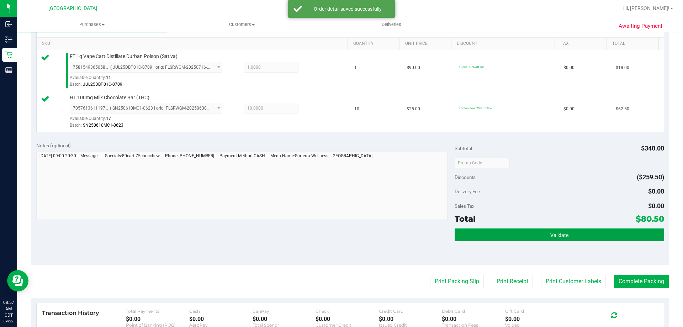
click at [564, 238] on span "Validate" at bounding box center [559, 235] width 18 height 6
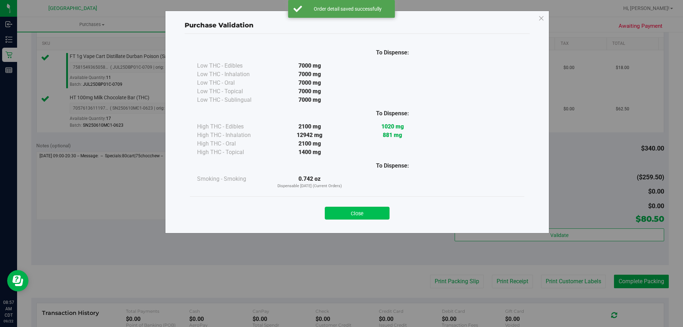
click at [380, 215] on button "Close" at bounding box center [357, 213] width 65 height 13
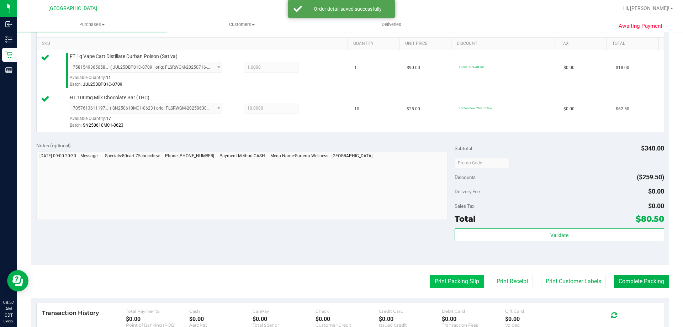
drag, startPoint x: 440, startPoint y: 269, endPoint x: 440, endPoint y: 276, distance: 6.8
click at [440, 275] on purchase-details "Back Edit Purchase Cancel Purchase View Profile # 11986254 BioTrack ID: - Submi…" at bounding box center [350, 146] width 638 height 570
click at [439, 280] on button "Print Packing Slip" at bounding box center [457, 282] width 54 height 14
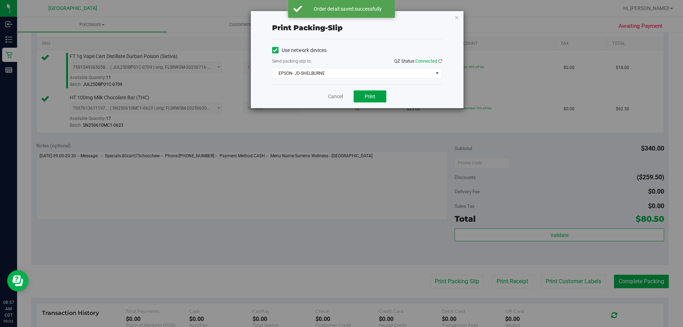
click at [368, 96] on span "Print" at bounding box center [370, 97] width 11 height 6
click at [313, 222] on div "Print packing-slip Use network devices Send packing-slip to: QZ Status: Connect…" at bounding box center [344, 163] width 688 height 327
click at [335, 208] on div "Print packing-slip Use network devices Send packing-slip to: QZ Status: Connect…" at bounding box center [344, 163] width 688 height 327
click at [335, 94] on link "Cancel" at bounding box center [335, 96] width 15 height 7
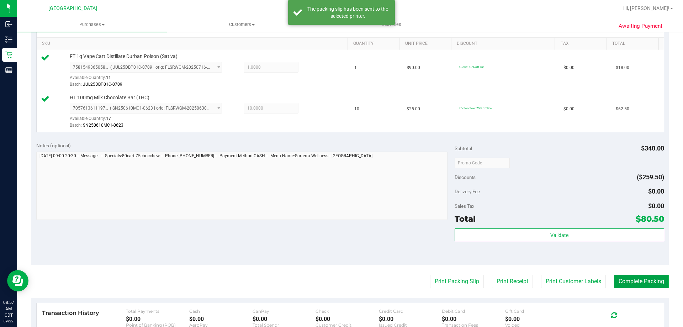
click at [644, 285] on button "Complete Packing" at bounding box center [641, 282] width 55 height 14
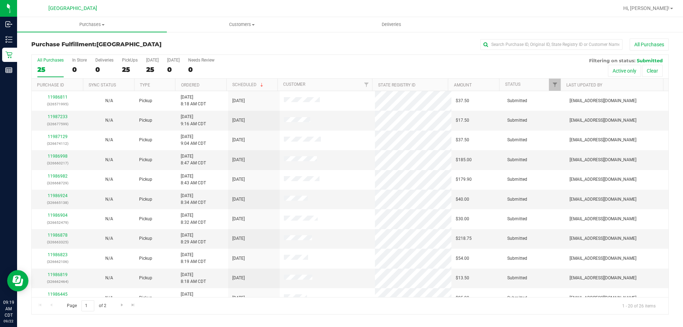
click at [210, 84] on th "Ordered" at bounding box center [200, 85] width 51 height 12
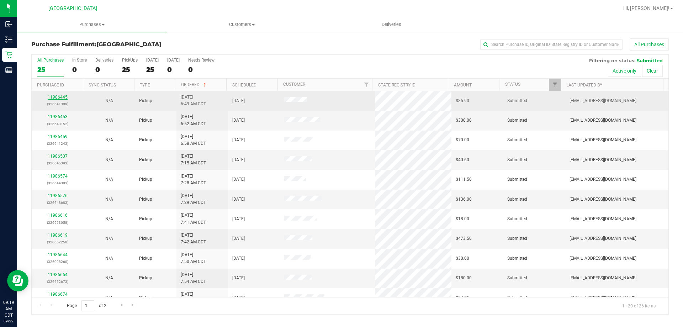
click at [62, 96] on link "11986445" at bounding box center [58, 97] width 20 height 5
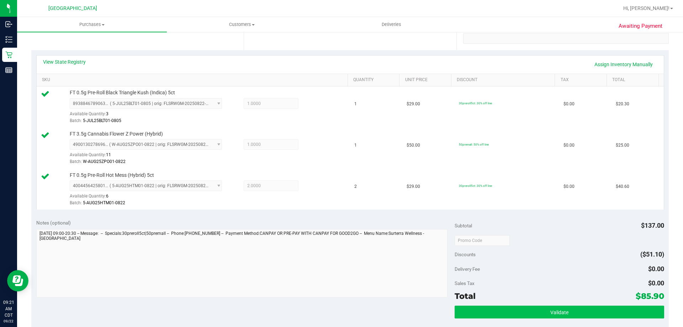
scroll to position [213, 0]
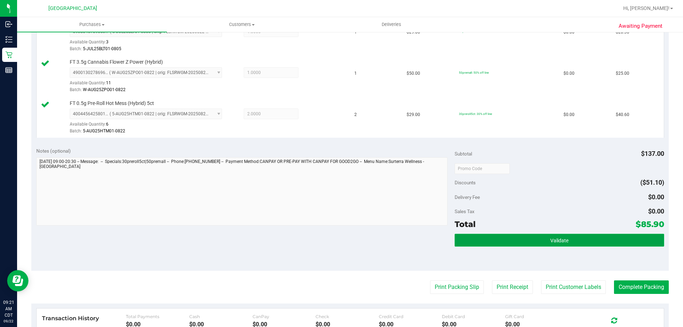
click at [533, 238] on button "Validate" at bounding box center [559, 240] width 209 height 13
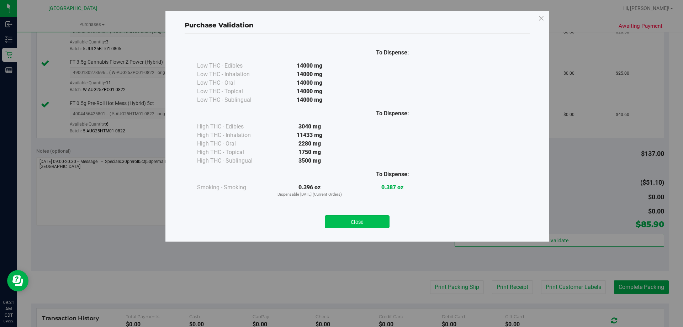
click at [380, 219] on button "Close" at bounding box center [357, 221] width 65 height 13
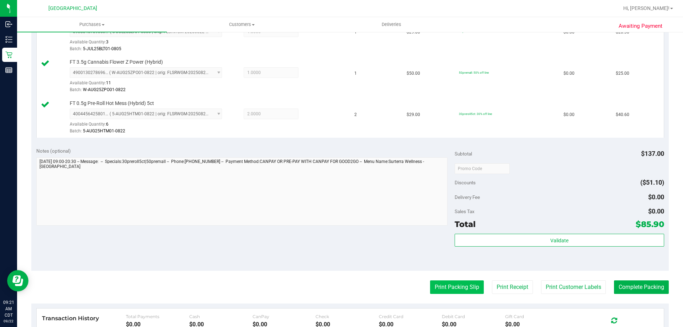
click at [433, 287] on button "Print Packing Slip" at bounding box center [457, 287] width 54 height 14
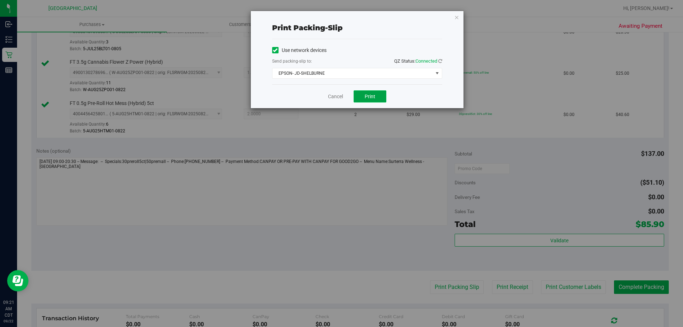
click at [360, 92] on button "Print" at bounding box center [370, 96] width 33 height 12
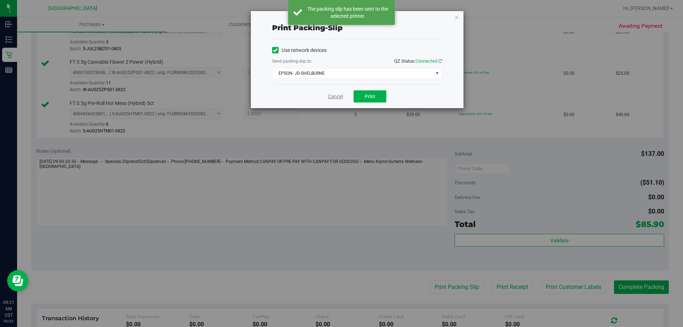
click at [330, 94] on link "Cancel" at bounding box center [335, 96] width 15 height 7
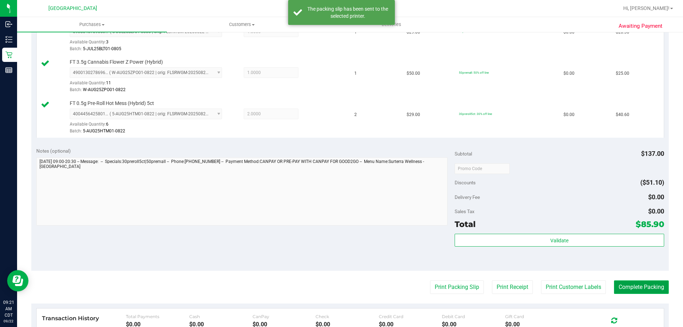
click at [624, 285] on button "Complete Packing" at bounding box center [641, 287] width 55 height 14
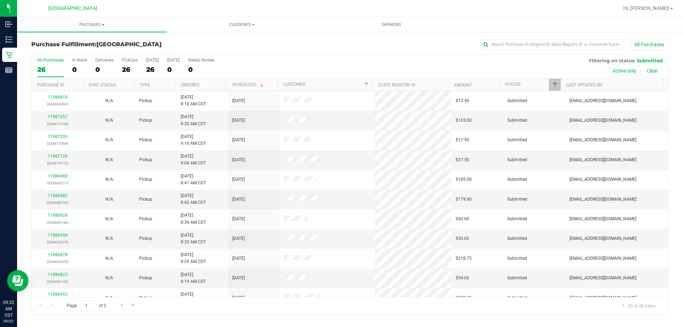
click at [201, 84] on th "Ordered" at bounding box center [200, 85] width 51 height 12
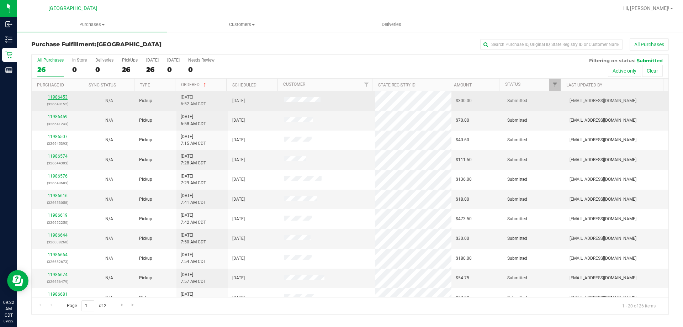
click at [62, 99] on link "11986453" at bounding box center [58, 97] width 20 height 5
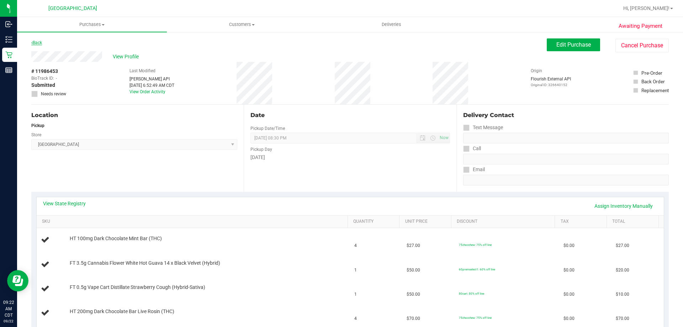
click at [37, 44] on link "Back" at bounding box center [36, 42] width 11 height 5
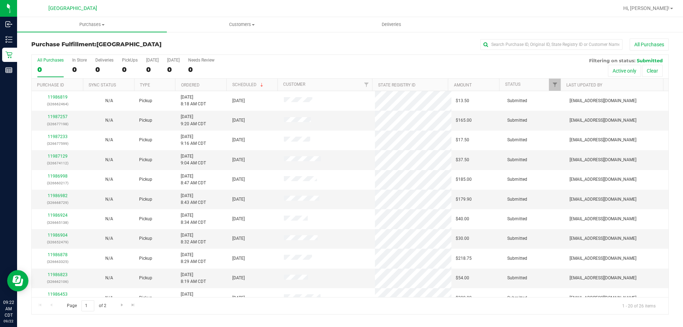
click at [215, 82] on th "Ordered" at bounding box center [200, 85] width 51 height 12
click at [60, 118] on link "11986459" at bounding box center [58, 116] width 20 height 5
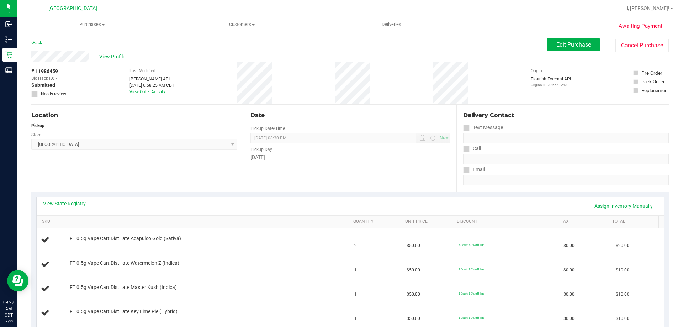
scroll to position [107, 0]
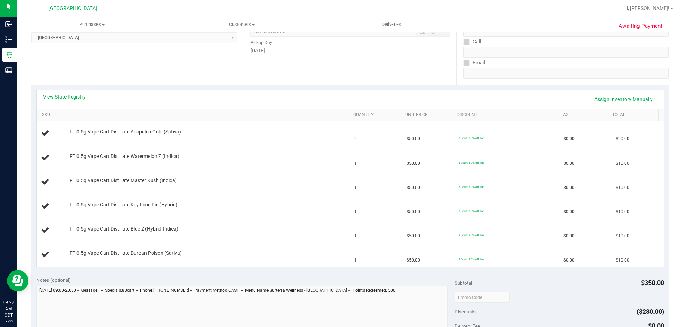
click at [69, 94] on link "View State Registry" at bounding box center [64, 96] width 43 height 7
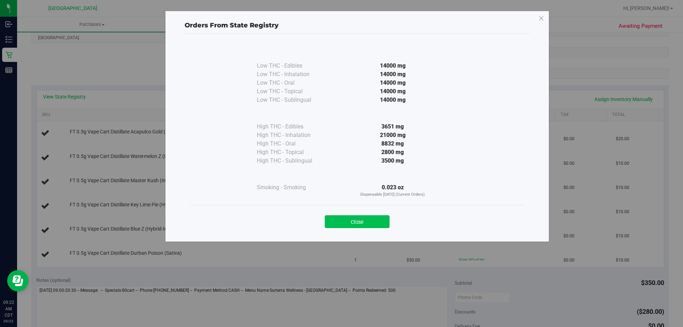
click at [382, 220] on button "Close" at bounding box center [357, 221] width 65 height 13
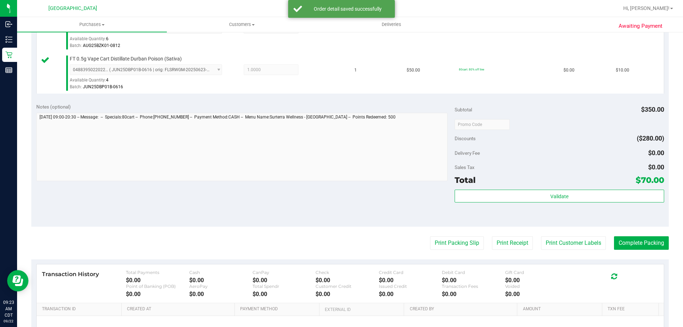
scroll to position [460, 0]
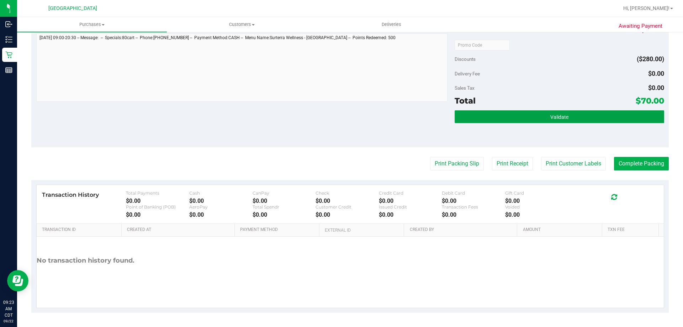
click at [535, 114] on button "Validate" at bounding box center [559, 116] width 209 height 13
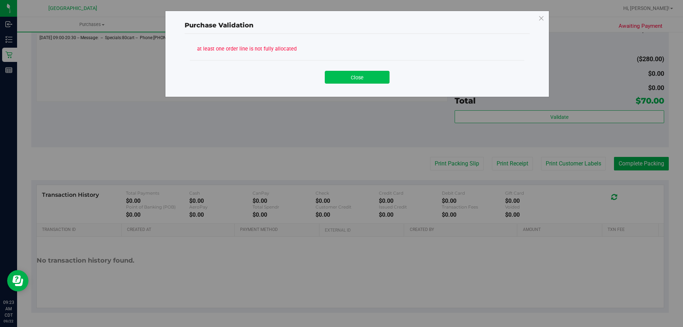
click at [350, 82] on button "Close" at bounding box center [357, 77] width 65 height 13
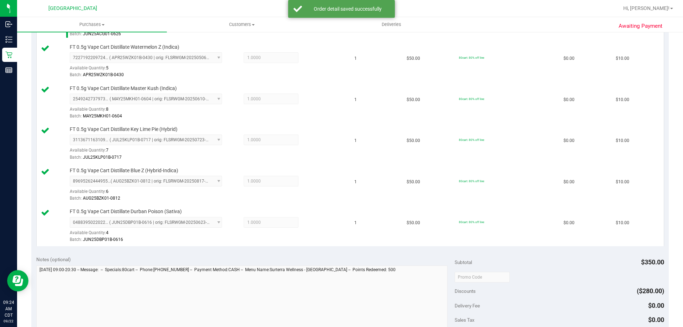
scroll to position [282, 0]
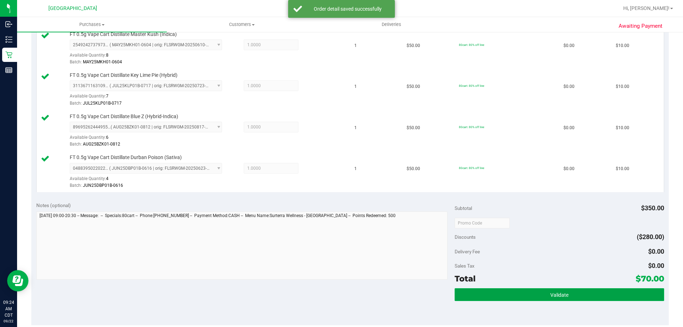
click at [539, 295] on button "Validate" at bounding box center [559, 294] width 209 height 13
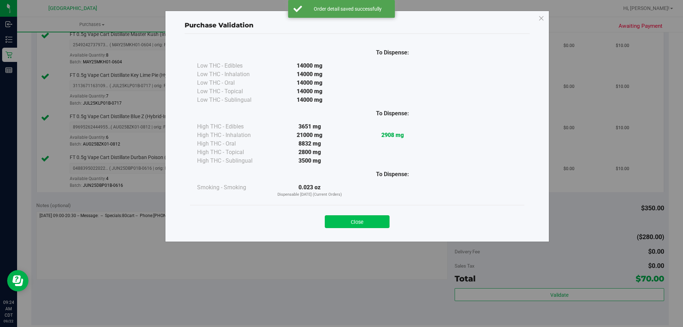
click at [371, 222] on button "Close" at bounding box center [357, 221] width 65 height 13
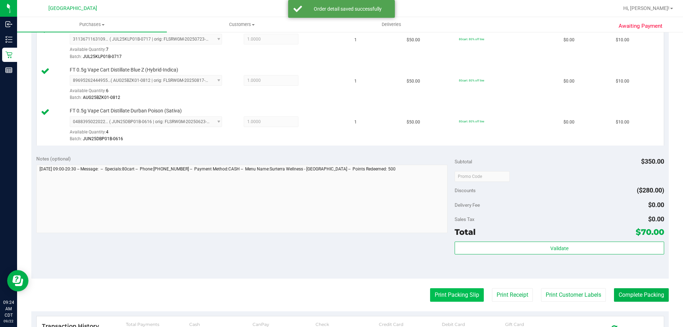
scroll to position [389, 0]
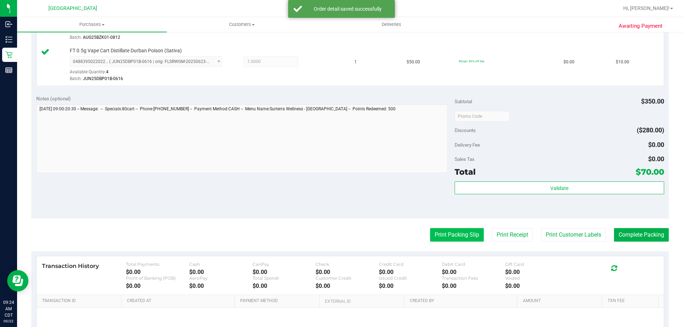
click at [435, 241] on button "Print Packing Slip" at bounding box center [457, 235] width 54 height 14
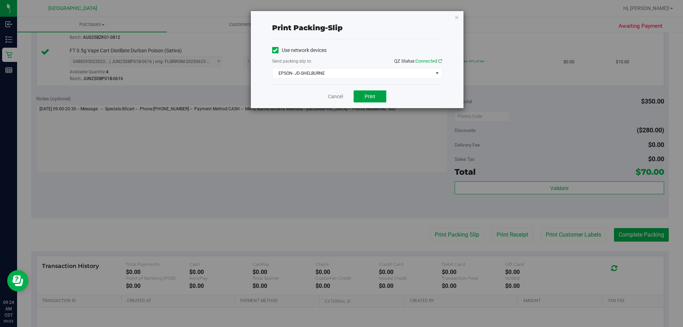
click at [377, 95] on button "Print" at bounding box center [370, 96] width 33 height 12
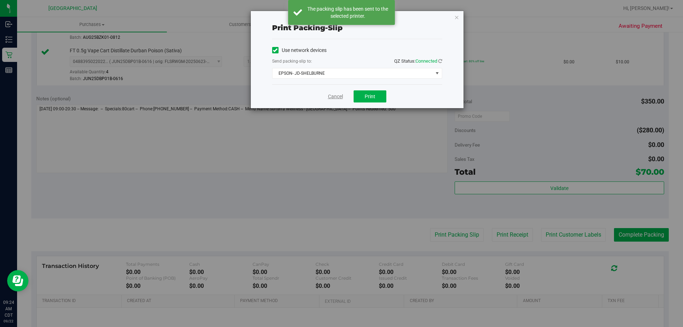
click at [334, 96] on link "Cancel" at bounding box center [335, 96] width 15 height 7
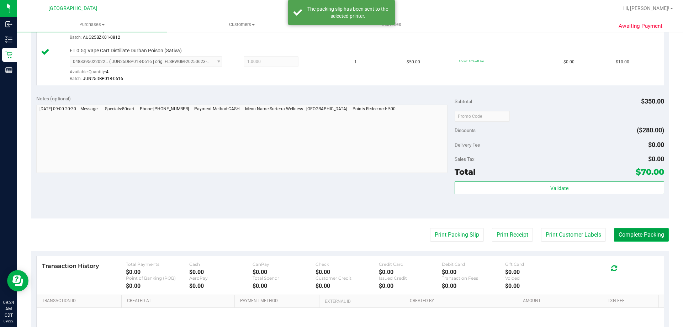
click at [614, 236] on button "Complete Packing" at bounding box center [641, 235] width 55 height 14
